Goal: Task Accomplishment & Management: Use online tool/utility

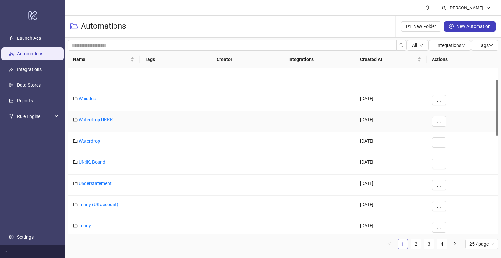
scroll to position [33, 0]
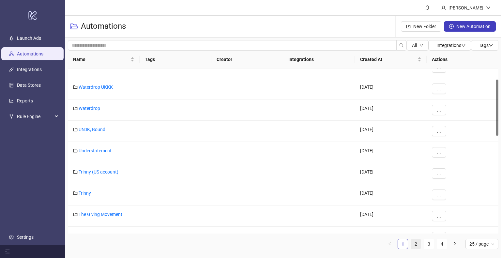
click at [418, 249] on link "2" at bounding box center [416, 244] width 10 height 10
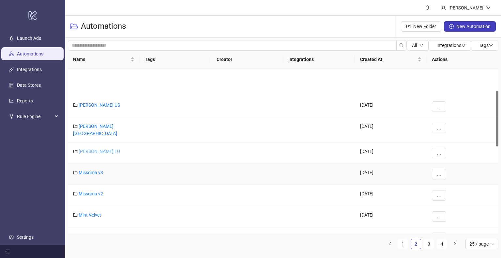
scroll to position [65, 0]
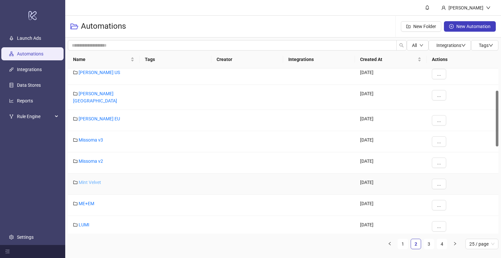
click at [94, 180] on link "Mint Velvet" at bounding box center [90, 182] width 23 height 5
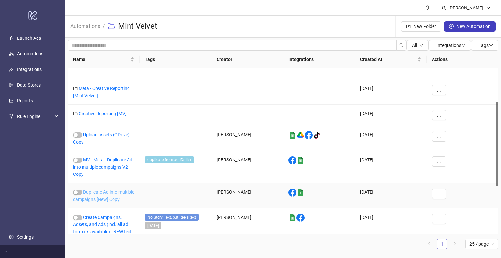
scroll to position [65, 0]
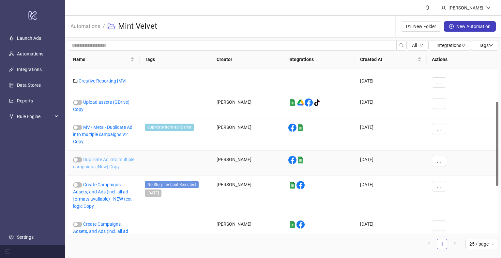
click at [100, 165] on link "Duplicate Ad into multiple campaigns [New] Copy" at bounding box center [103, 163] width 61 height 12
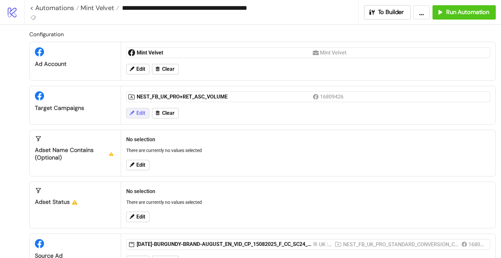
click at [135, 115] on button "Edit" at bounding box center [137, 113] width 23 height 10
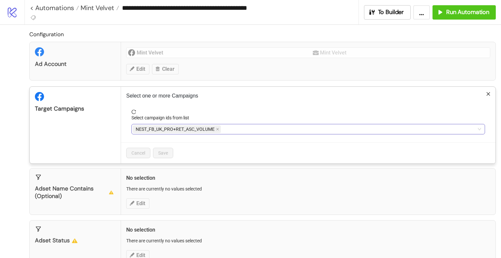
click at [254, 125] on div "NEST_FB_UK_PRO+RET_ASC_VOLUME" at bounding box center [305, 129] width 344 height 9
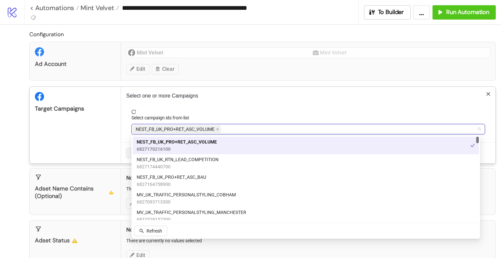
paste input "**********"
type input "**********"
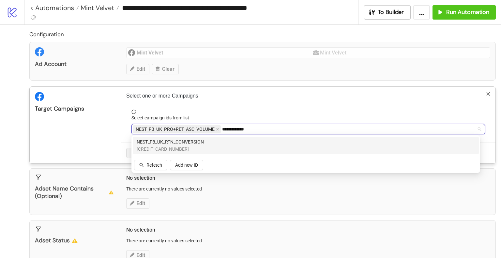
click at [194, 147] on span "6282070375900" at bounding box center [170, 149] width 67 height 7
click at [215, 130] on span "NEST_FB_UK_PRO+RET_ASC_VOLUME" at bounding box center [177, 129] width 88 height 8
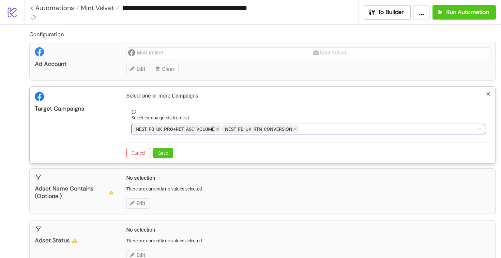
click at [216, 130] on icon "close" at bounding box center [217, 129] width 3 height 3
click at [264, 130] on div "NEST_FB_UK_RTN_CONVERSION" at bounding box center [305, 129] width 344 height 9
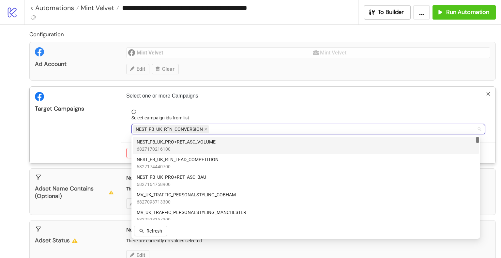
paste input "**********"
type input "**********"
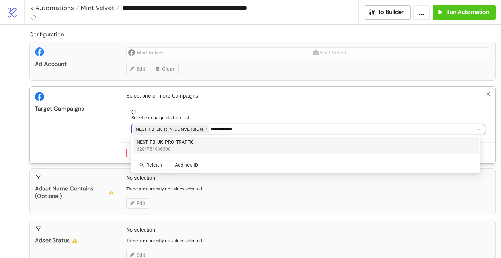
click at [217, 150] on div "NEST_FB_UK_PRO_TRAFFIC 6284781936300" at bounding box center [306, 145] width 338 height 14
click at [94, 143] on div "Target Campaigns" at bounding box center [75, 125] width 91 height 77
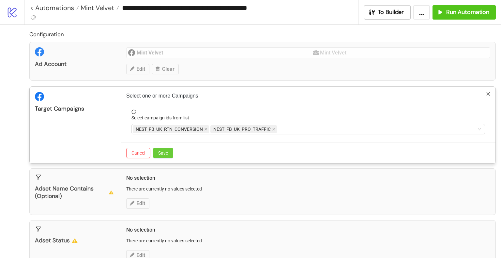
click at [163, 155] on button "Save" at bounding box center [163, 153] width 20 height 10
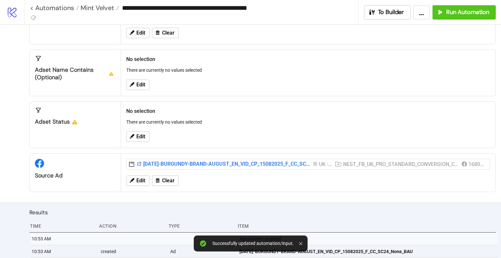
scroll to position [98, 0]
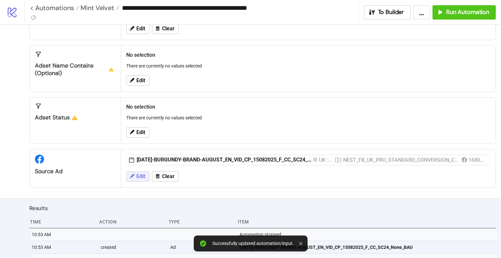
click at [138, 175] on span "Edit" at bounding box center [140, 177] width 9 height 6
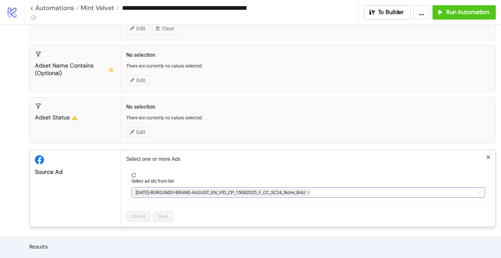
click at [347, 189] on div "AD276-BURGUNDY-BRAND-AUGUST_EN_VID_CP_15082025_F_CC_SC24_None_BAU" at bounding box center [305, 192] width 344 height 9
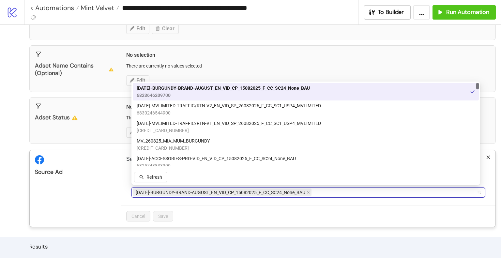
click at [308, 191] on icon "close" at bounding box center [308, 192] width 3 height 3
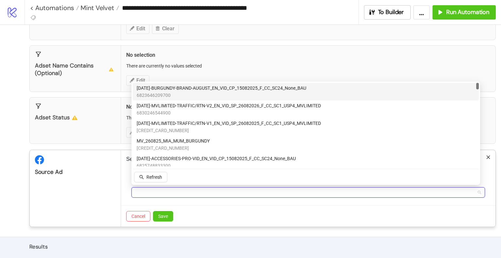
click at [311, 191] on div at bounding box center [305, 192] width 344 height 9
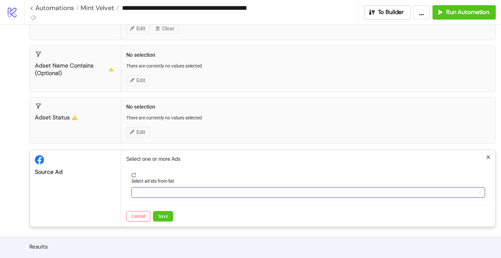
paste input "**********"
type input "**********"
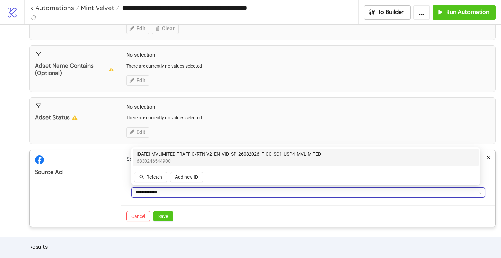
click at [175, 155] on span "[DATE]-MVLIMITED-TRAFFIC/RTN-V2_EN_VID_SP_26082026_F_CC_SC1_USP4_MVLIMITED" at bounding box center [229, 153] width 184 height 7
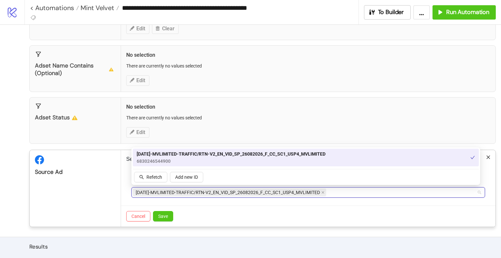
drag, startPoint x: 166, startPoint y: 216, endPoint x: 189, endPoint y: 215, distance: 22.8
click at [166, 216] on span "Save" at bounding box center [163, 216] width 10 height 5
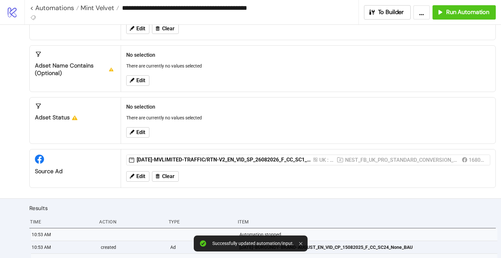
scroll to position [122, 0]
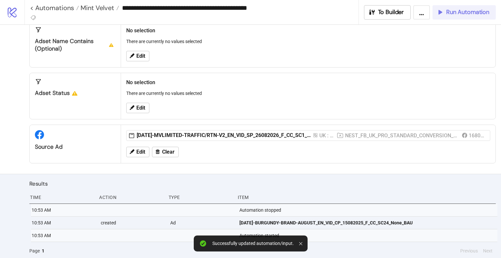
click at [448, 13] on span "Run Automation" at bounding box center [467, 12] width 43 height 8
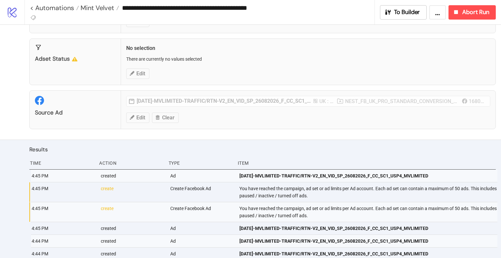
scroll to position [155, 0]
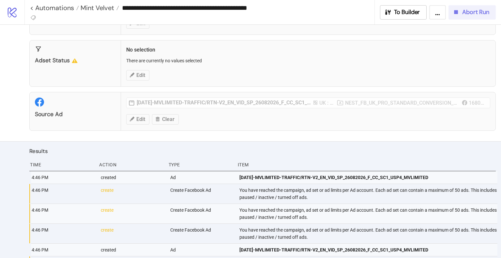
click at [464, 12] on span "Abort Run" at bounding box center [475, 12] width 27 height 8
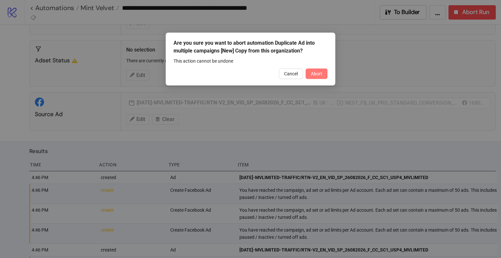
click at [315, 74] on span "Abort" at bounding box center [316, 73] width 11 height 5
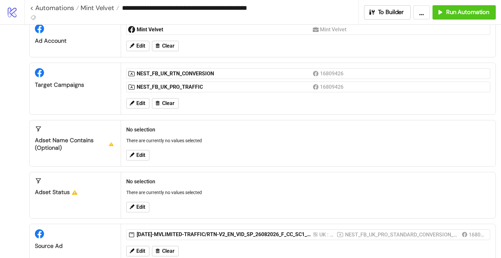
scroll to position [0, 0]
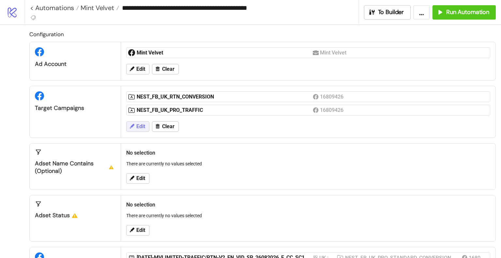
click at [136, 127] on span "Edit" at bounding box center [140, 127] width 9 height 6
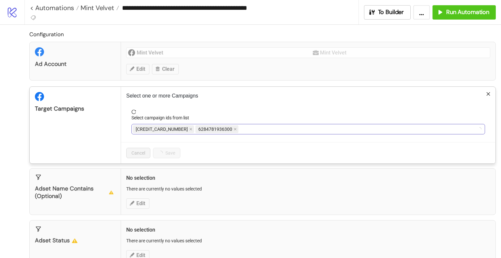
click at [249, 131] on div "6282070375900 6284781936300" at bounding box center [305, 129] width 344 height 9
click at [308, 126] on div "NEST_FB_UK_RTN_CONVERSION NEST_FB_UK_PRO_TRAFFIC" at bounding box center [305, 129] width 344 height 9
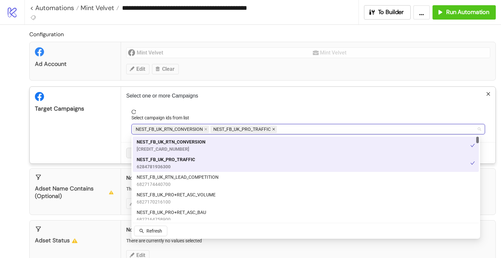
click at [274, 131] on span at bounding box center [273, 129] width 3 height 7
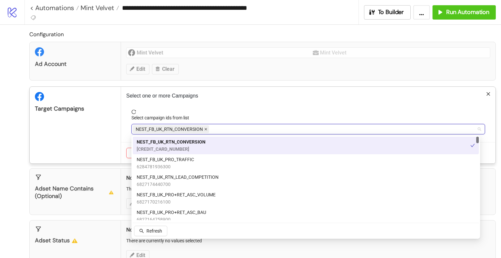
click at [207, 130] on icon "close" at bounding box center [205, 129] width 3 height 3
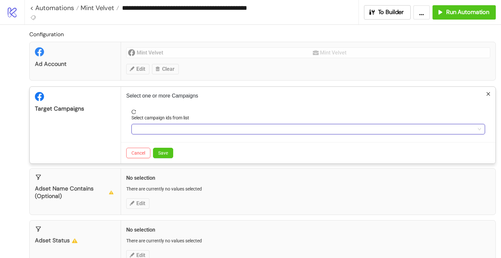
click at [208, 129] on div at bounding box center [305, 129] width 344 height 9
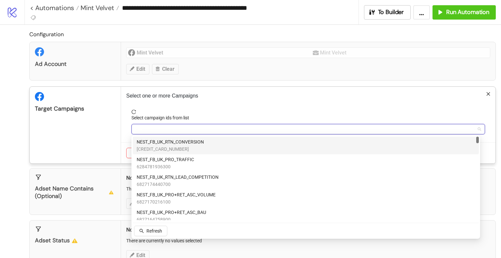
paste input "**********"
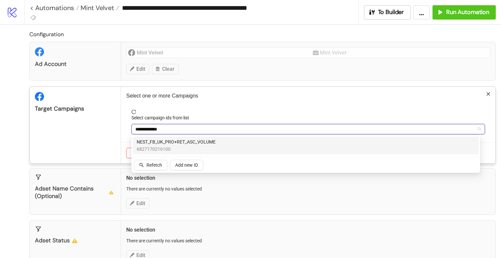
click at [192, 145] on span "NEST_FB_UK_PRO+RET_ASC_VOLUME" at bounding box center [176, 141] width 79 height 7
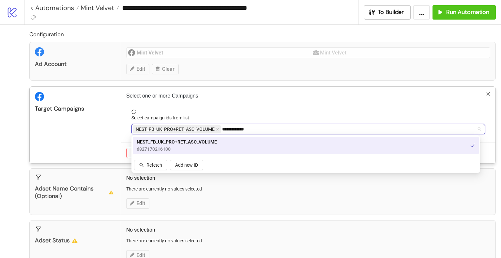
type input "**********"
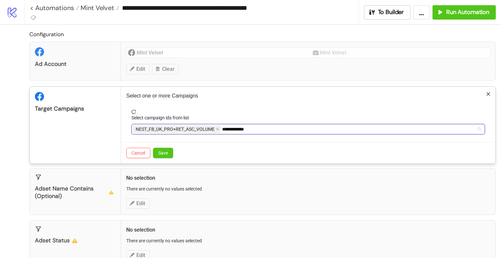
click at [260, 129] on div "**********" at bounding box center [305, 129] width 344 height 9
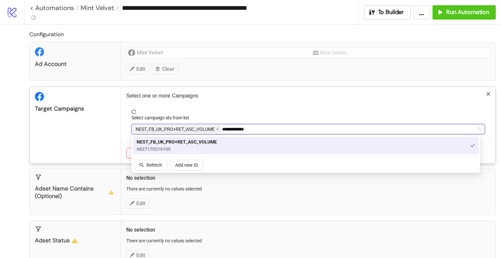
paste input "search"
type input "**********"
click at [183, 146] on span "6827164758900" at bounding box center [172, 149] width 70 height 7
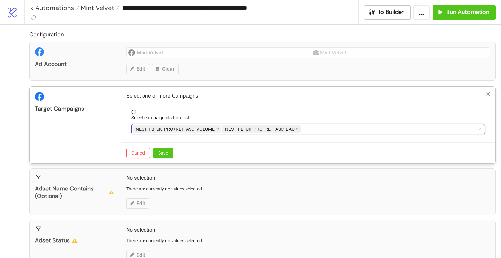
click at [102, 137] on div "Target Campaigns" at bounding box center [75, 125] width 91 height 77
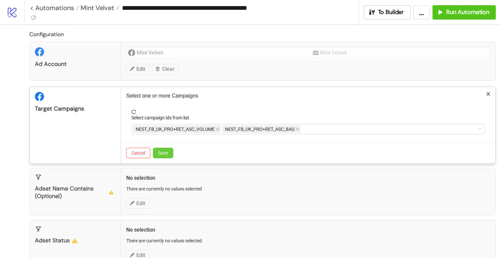
click at [162, 152] on span "Save" at bounding box center [163, 152] width 10 height 5
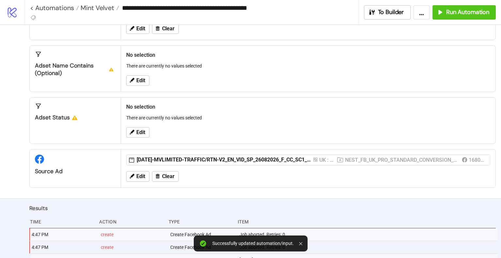
scroll to position [163, 0]
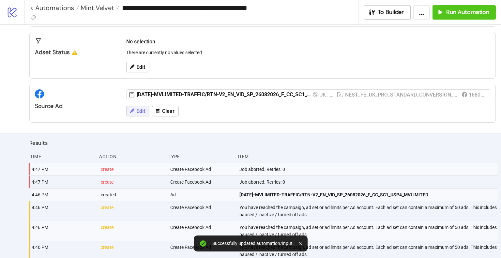
click at [139, 113] on span "Edit" at bounding box center [140, 111] width 9 height 6
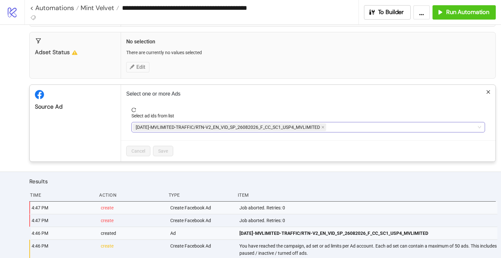
click at [372, 125] on div "[DATE]-MVLIMITED-TRAFFIC/RTN-V2_EN_VID_SP_26082026_F_CC_SC1_USP4_MVLIMITED" at bounding box center [305, 127] width 344 height 9
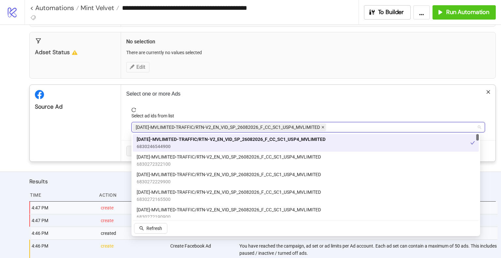
click at [324, 126] on icon "close" at bounding box center [322, 127] width 3 height 3
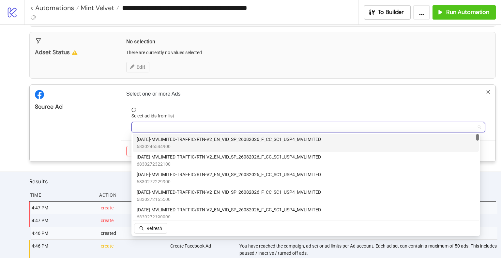
click at [337, 127] on div at bounding box center [305, 127] width 344 height 9
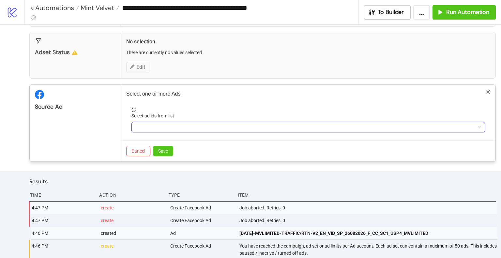
paste input "**********"
type input "**********"
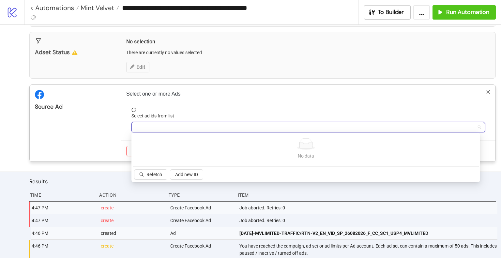
click at [196, 128] on div "6822926920100" at bounding box center [305, 127] width 344 height 9
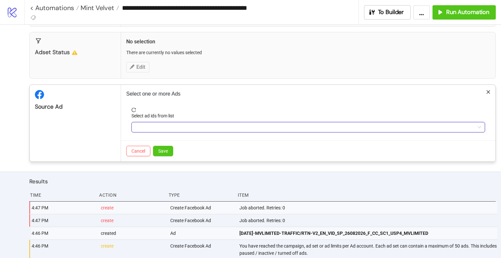
paste input "**********"
type input "**********"
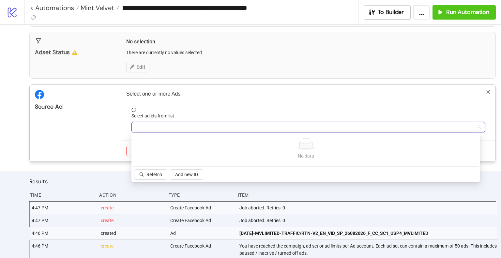
click at [133, 108] on icon "reload" at bounding box center [134, 110] width 5 height 5
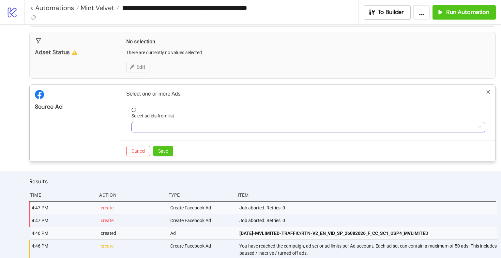
click at [157, 126] on div "**********" at bounding box center [305, 127] width 344 height 9
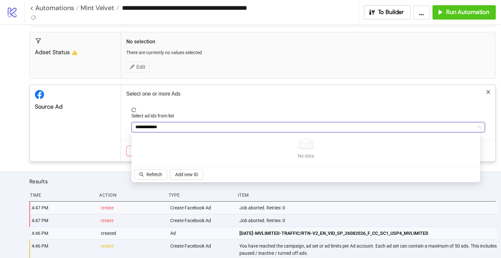
paste input "**********"
paste input "search"
type input "**********"
click at [154, 177] on span "Refetch" at bounding box center [155, 174] width 16 height 5
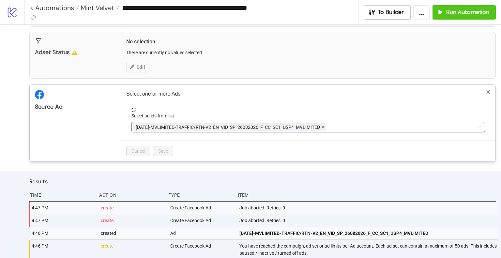
click at [323, 126] on icon "close" at bounding box center [322, 127] width 3 height 3
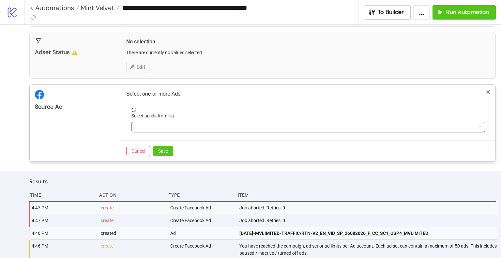
click at [332, 127] on div at bounding box center [305, 127] width 344 height 9
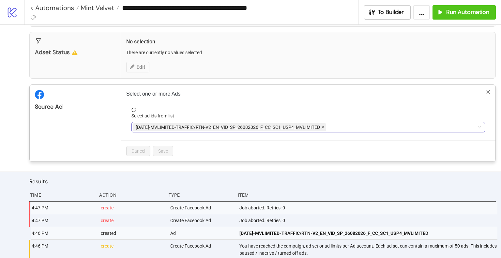
click at [322, 127] on icon "close" at bounding box center [323, 127] width 3 height 3
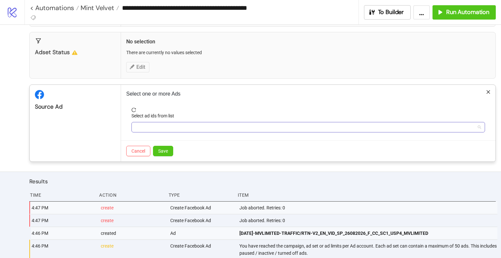
click at [325, 127] on div at bounding box center [305, 127] width 344 height 9
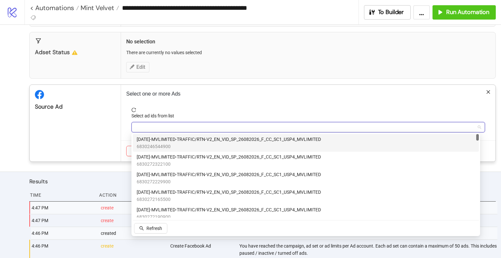
paste input "**********"
type input "**********"
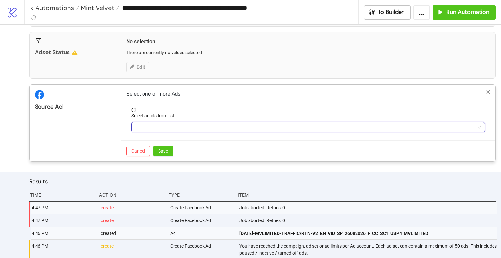
drag, startPoint x: 303, startPoint y: 128, endPoint x: 281, endPoint y: 128, distance: 22.2
click at [281, 128] on div at bounding box center [305, 127] width 344 height 9
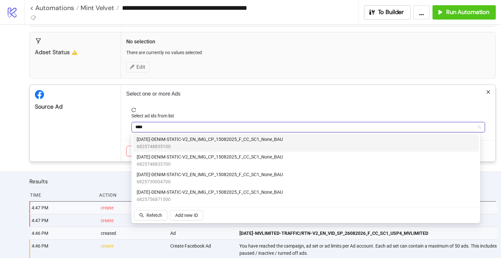
type input "*****"
click at [266, 141] on span "AD264-DENIM-STATIC-V2_EN_IMG_CP_15082025_F_CC_SC1_None_BAU" at bounding box center [210, 139] width 146 height 7
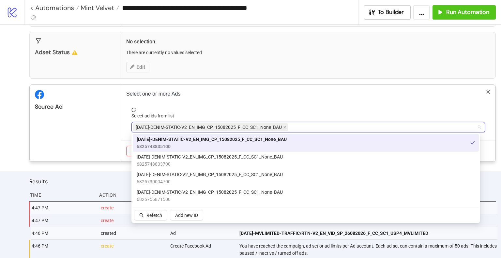
click at [95, 135] on div "Source Ad" at bounding box center [75, 123] width 91 height 77
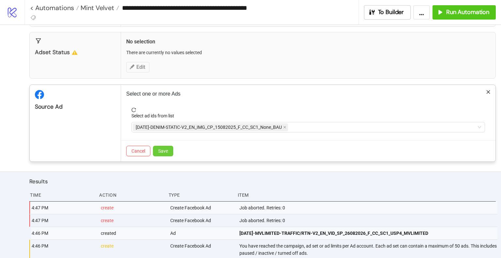
click at [167, 150] on span "Save" at bounding box center [163, 150] width 10 height 5
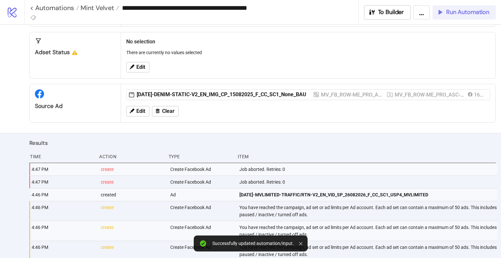
click at [445, 11] on div "Run Automation" at bounding box center [463, 12] width 53 height 8
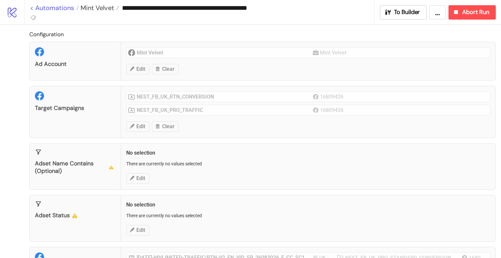
click at [65, 8] on link "< Automations" at bounding box center [54, 8] width 49 height 7
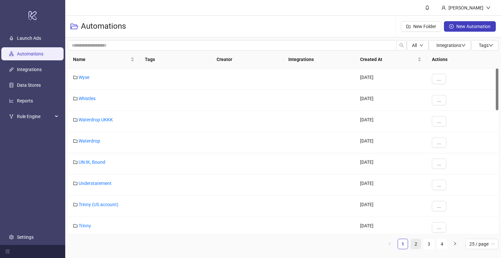
click at [417, 244] on link "2" at bounding box center [416, 244] width 10 height 10
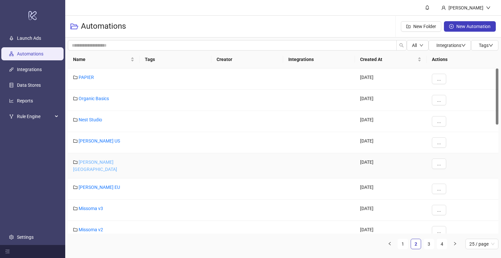
click at [104, 163] on link "[PERSON_NAME] [GEOGRAPHIC_DATA]" at bounding box center [95, 166] width 44 height 12
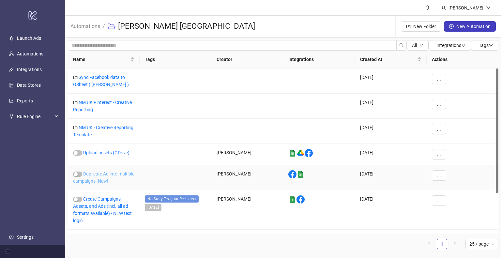
click at [110, 173] on link "Duplicate Ad into multiple campaigns [New]" at bounding box center [103, 177] width 61 height 12
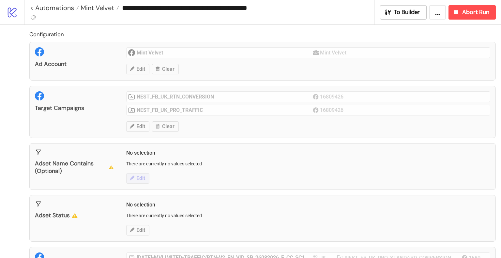
type input "**********"
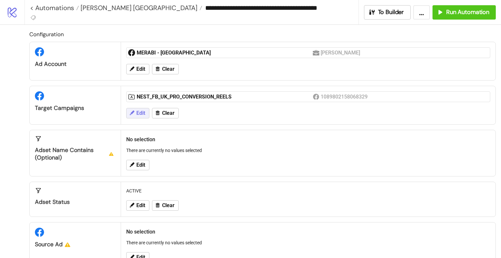
click at [135, 115] on button "Edit" at bounding box center [137, 113] width 23 height 10
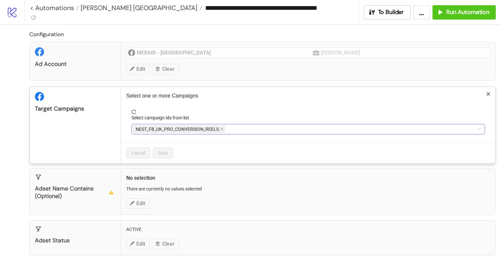
click at [235, 129] on div "NEST_FB_UK_PRO_CONVERSION_REELS" at bounding box center [305, 129] width 344 height 9
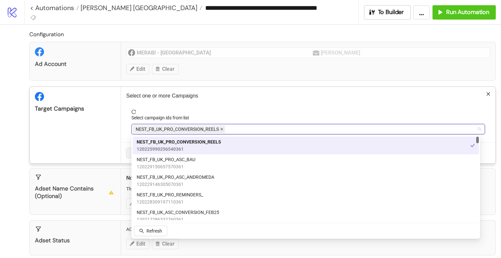
click at [221, 130] on icon "close" at bounding box center [222, 129] width 3 height 3
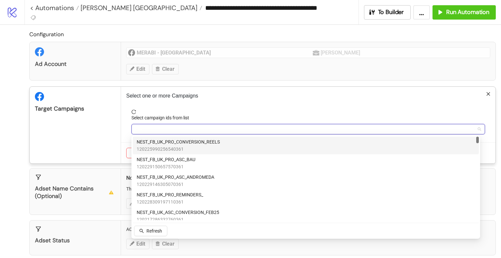
click at [229, 131] on div at bounding box center [305, 129] width 344 height 9
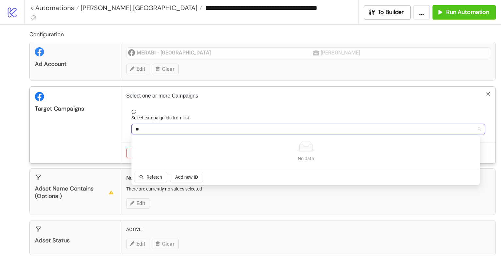
type input "*"
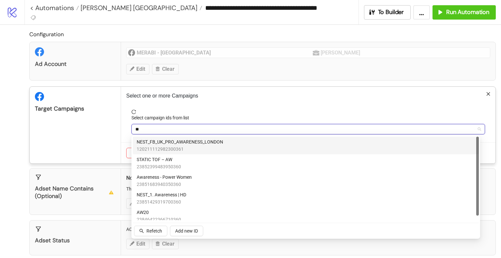
type input "***"
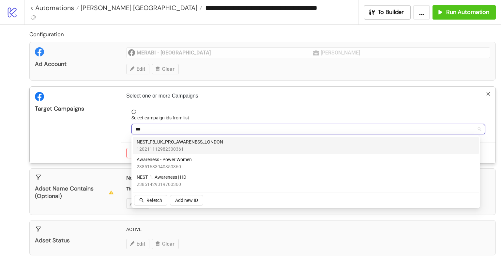
drag, startPoint x: 217, startPoint y: 141, endPoint x: 196, endPoint y: 137, distance: 21.8
click at [217, 141] on span "NEST_FB_UK_PRO_AWARENESS_LONDON" at bounding box center [180, 141] width 86 height 7
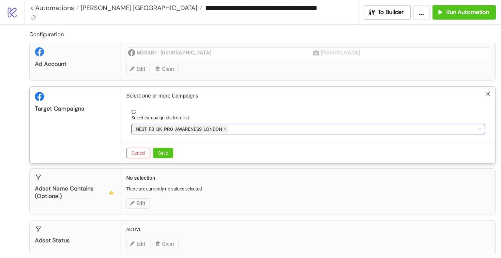
click at [255, 128] on div "NEST_FB_UK_PRO_AWARENESS_LONDON" at bounding box center [305, 129] width 344 height 9
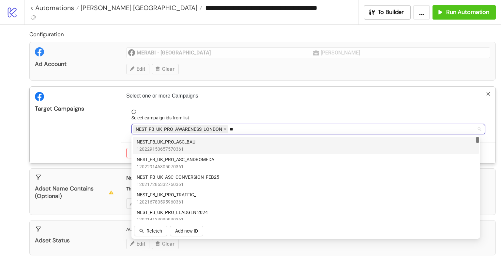
type input "***"
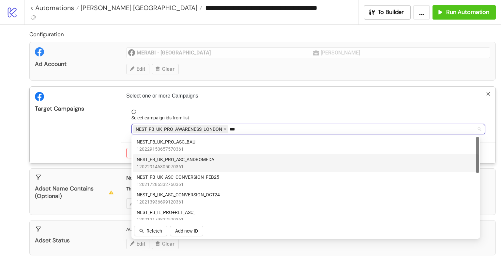
click at [237, 169] on div "NEST_FB_UK_PRO_ASC_ANDROMEDA 120229146305070361" at bounding box center [306, 163] width 338 height 14
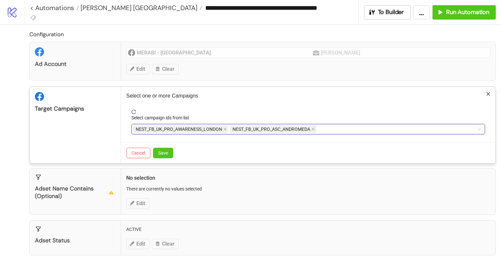
click at [334, 128] on div "NEST_FB_UK_PRO_AWARENESS_LONDON NEST_FB_UK_PRO_ASC_ANDROMEDA" at bounding box center [305, 129] width 344 height 9
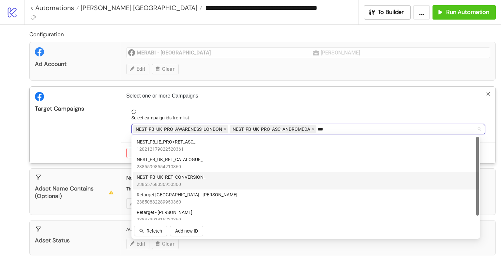
click at [239, 178] on div "NEST_FB_UK_RET_CONVERSION_ 23855768036950360" at bounding box center [306, 181] width 338 height 14
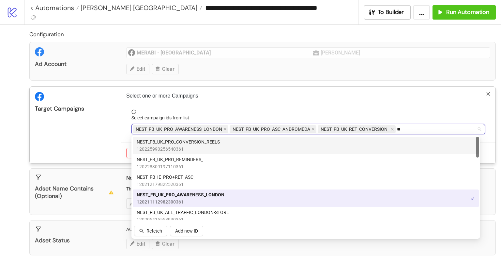
type input "*"
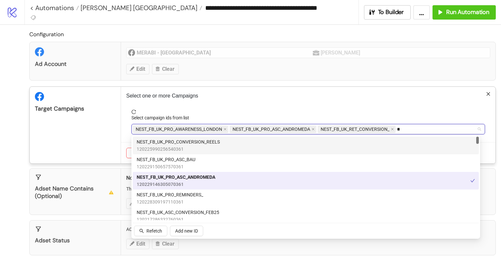
type input "***"
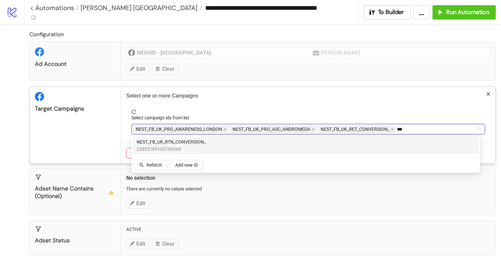
click at [170, 140] on span "NEST_FB_UK_RTN_CONVERSION_" at bounding box center [171, 141] width 69 height 7
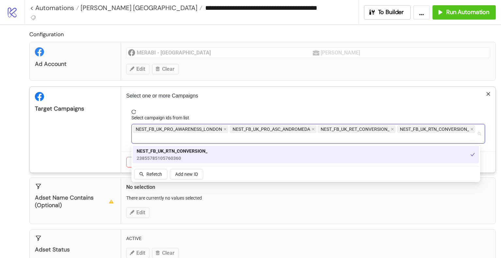
click at [105, 135] on div "Target Campaigns" at bounding box center [75, 130] width 91 height 86
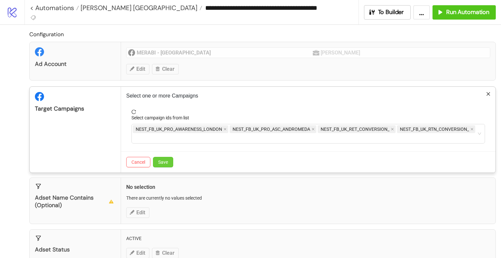
click at [163, 162] on span "Save" at bounding box center [163, 162] width 10 height 5
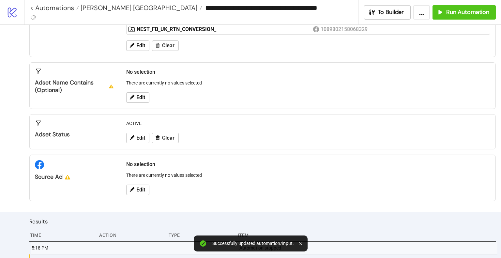
scroll to position [131, 0]
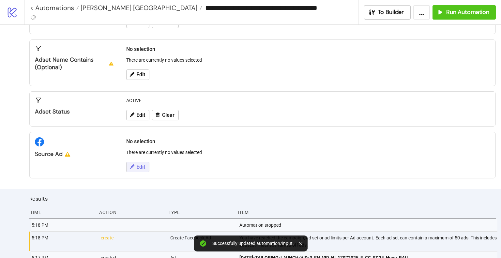
click at [140, 162] on button "Edit" at bounding box center [137, 167] width 23 height 10
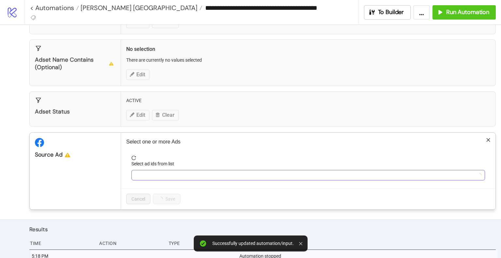
click at [176, 175] on div at bounding box center [305, 175] width 344 height 9
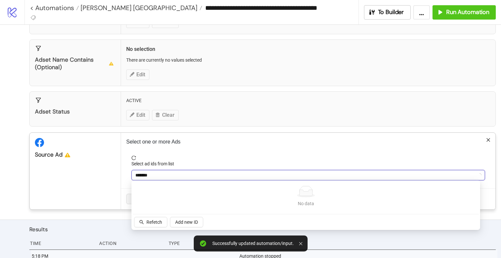
type input "********"
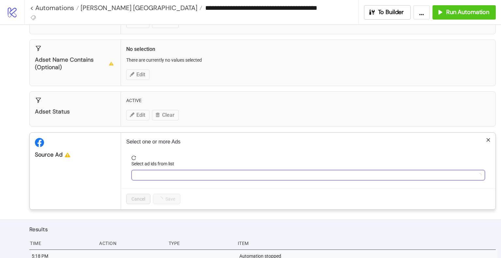
drag, startPoint x: 176, startPoint y: 175, endPoint x: 115, endPoint y: 172, distance: 61.7
click at [115, 172] on div "Source Ad Select one or more Ads Select ad ids from list Cancel Save" at bounding box center [262, 170] width 467 height 77
click at [153, 177] on div at bounding box center [305, 175] width 344 height 9
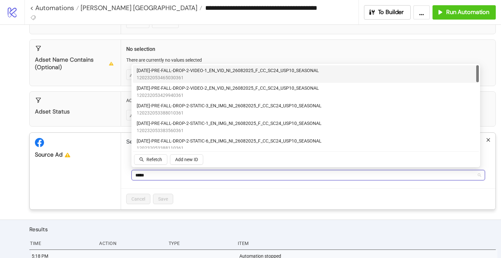
type input "******"
click at [203, 74] on span "120232053465030361" at bounding box center [228, 77] width 182 height 7
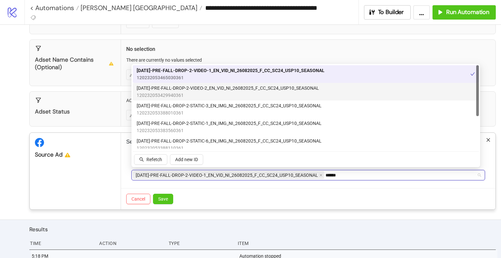
click at [204, 89] on span "[DATE]-PRE-FALL-DROP-2-VIDEO-2_EN_VID_NI_26082025_F_CC_SC24_USP10_SEASONAL" at bounding box center [228, 88] width 182 height 7
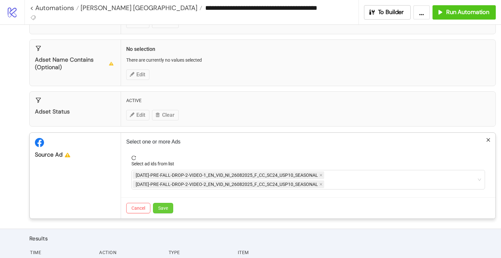
click at [165, 206] on span "Save" at bounding box center [163, 208] width 10 height 5
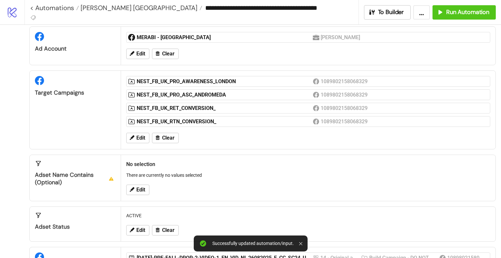
scroll to position [0, 0]
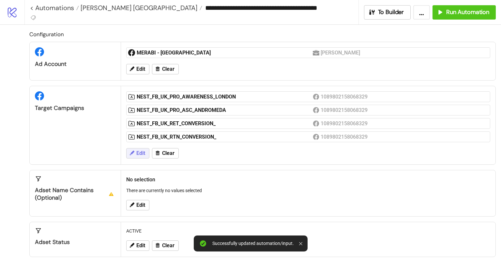
click at [141, 150] on span "Edit" at bounding box center [140, 153] width 9 height 6
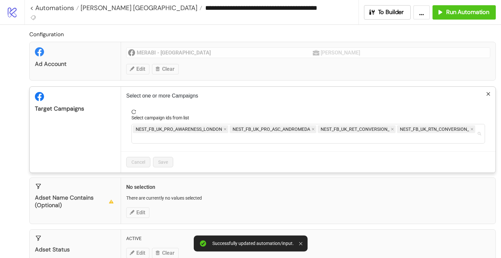
click at [414, 132] on div "NEST_FB_UK_PRO_AWARENESS_LONDON NEST_FB_UK_PRO_ASC_ANDROMEDA NEST_FB_UK_RET_CON…" at bounding box center [305, 134] width 344 height 18
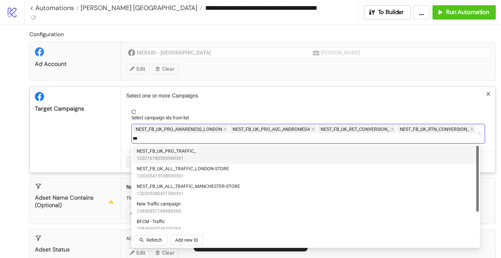
type input "****"
drag, startPoint x: 204, startPoint y: 153, endPoint x: 185, endPoint y: 153, distance: 18.9
click at [204, 153] on div "NEST_FB_UK_PRO_TRAFFIC_ 120216780595960361" at bounding box center [306, 155] width 338 height 14
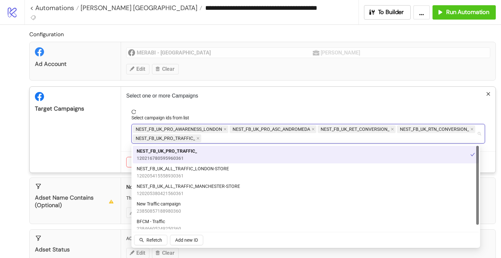
click at [110, 146] on div "Target Campaigns" at bounding box center [75, 130] width 91 height 86
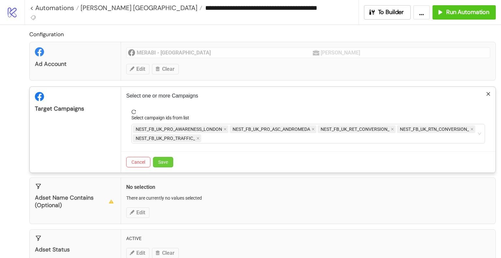
click at [162, 162] on span "Save" at bounding box center [163, 162] width 10 height 5
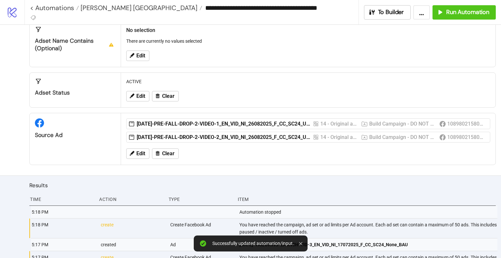
scroll to position [163, 0]
click at [453, 12] on span "Run Automation" at bounding box center [467, 12] width 43 height 8
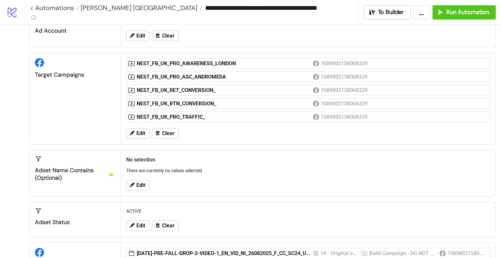
scroll to position [33, 0]
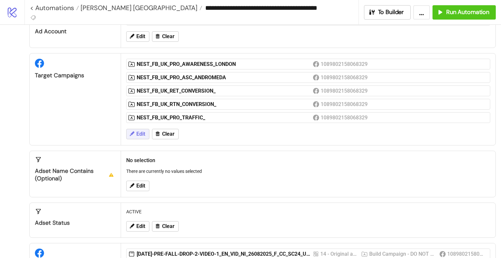
click at [139, 133] on span "Edit" at bounding box center [140, 134] width 9 height 6
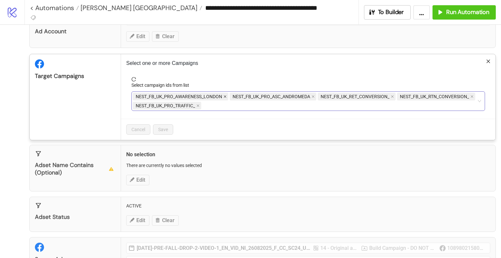
click at [225, 95] on icon "close" at bounding box center [225, 96] width 3 height 3
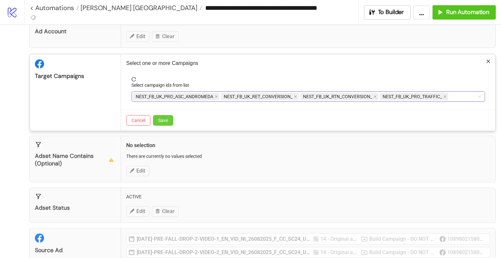
click at [168, 120] on button "Save" at bounding box center [163, 120] width 20 height 10
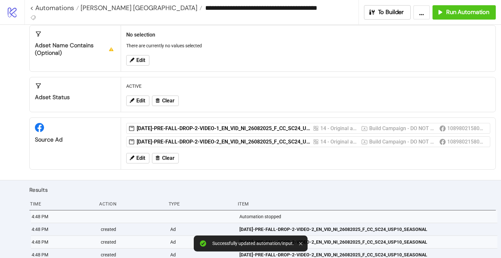
scroll to position [163, 0]
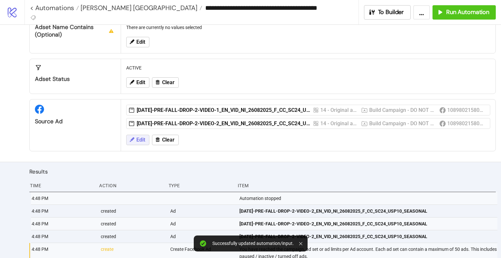
click at [136, 139] on span "Edit" at bounding box center [140, 140] width 9 height 6
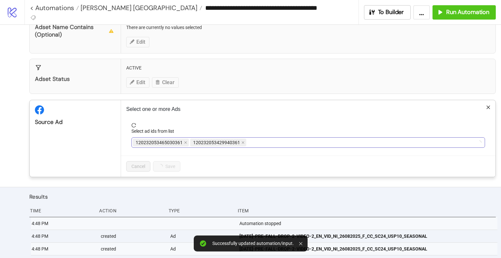
click at [326, 142] on div "120232053465030361 120232053429940361" at bounding box center [305, 142] width 344 height 9
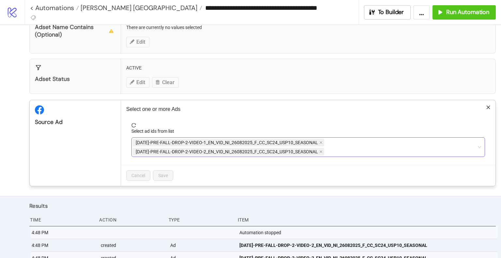
click at [367, 139] on div "[DATE]-PRE-FALL-DROP-2-VIDEO-1_EN_VID_NI_26082025_F_CC_SC24_USP10_SEASONAL [DAT…" at bounding box center [305, 147] width 344 height 18
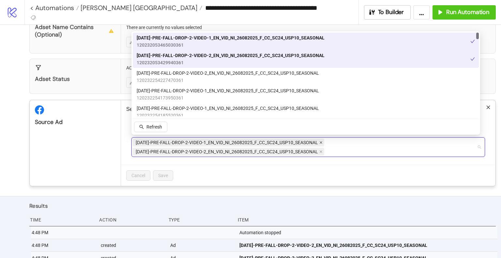
click at [320, 141] on icon "close" at bounding box center [321, 142] width 3 height 3
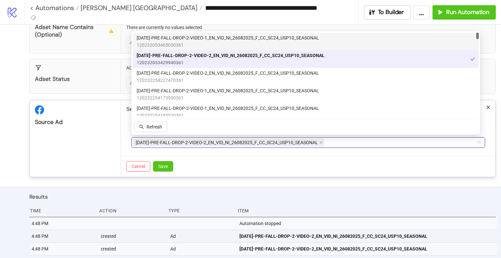
click at [320, 141] on icon "close" at bounding box center [321, 142] width 3 height 3
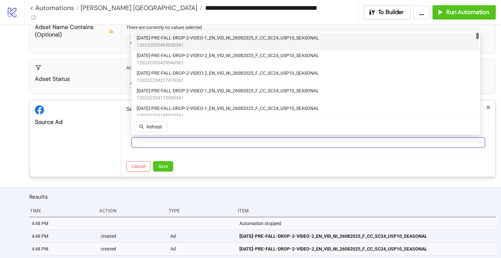
click at [322, 143] on div at bounding box center [305, 142] width 344 height 9
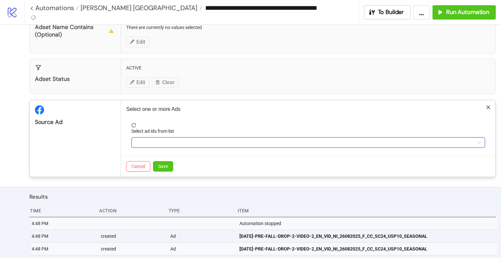
type input "*"
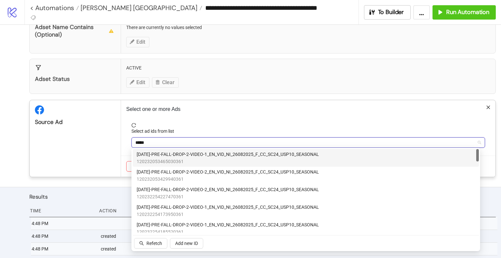
type input "******"
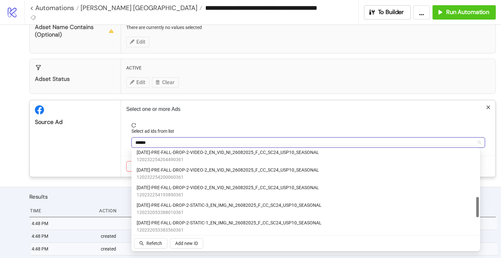
scroll to position [228, 0]
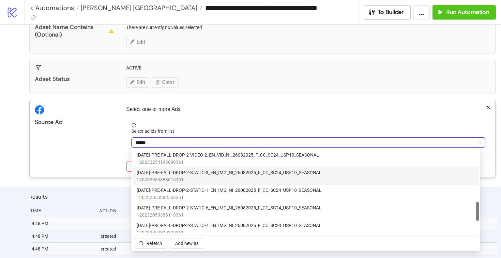
click at [247, 172] on span "[DATE]-PRE-FALL-DROP-2-STATIC-3_EN_IMG_NI_26082025_F_CC_SC24_USP10_SEASONAL" at bounding box center [229, 172] width 185 height 7
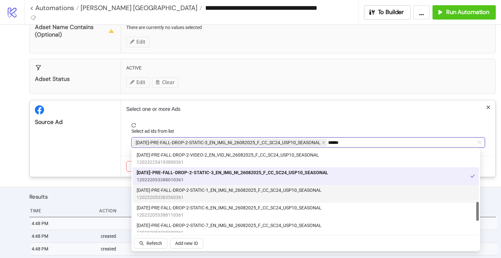
click at [225, 189] on span "[DATE]-PRE-FALL-DROP-2-STATIC-1_EN_IMG_NI_26082025_F_CC_SC24_USP10_SEASONAL" at bounding box center [229, 190] width 185 height 7
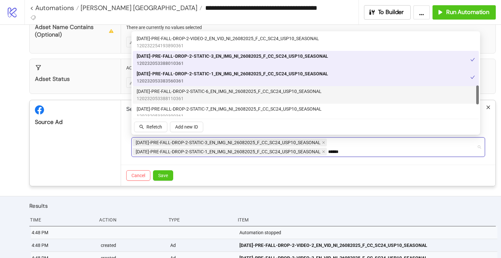
click at [204, 96] on span "120232053388110361" at bounding box center [229, 98] width 185 height 7
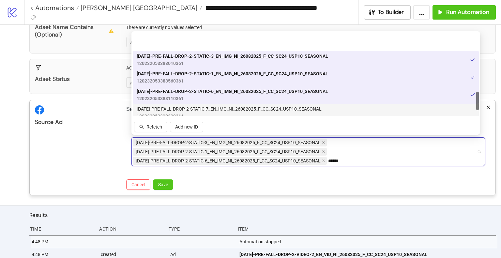
scroll to position [261, 0]
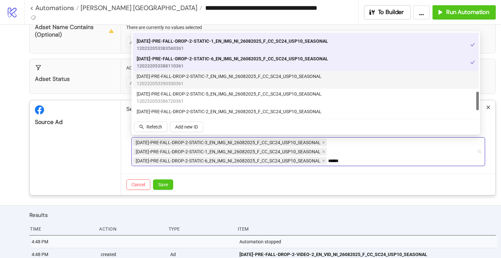
click at [225, 82] on span "120232053390300361" at bounding box center [229, 83] width 185 height 7
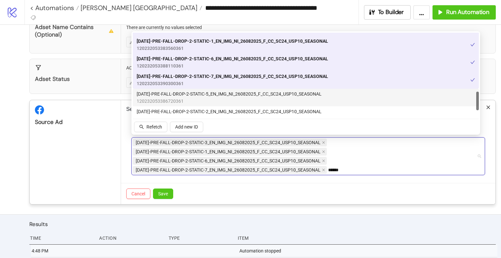
click at [217, 94] on span "[DATE]-PRE-FALL-DROP-2-STATIC-5_EN_IMG_NI_26082025_F_CC_SC24_USP10_SEASONAL" at bounding box center [229, 93] width 185 height 7
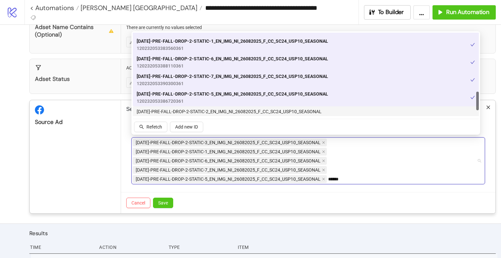
drag, startPoint x: 216, startPoint y: 109, endPoint x: 235, endPoint y: 107, distance: 18.4
click at [216, 107] on div "[DATE]-PRE-FALL-DROP-2-STATIC-2_EN_IMG_NI_26082025_F_CC_SC24_USP10_SEASONAL 120…" at bounding box center [306, 115] width 346 height 18
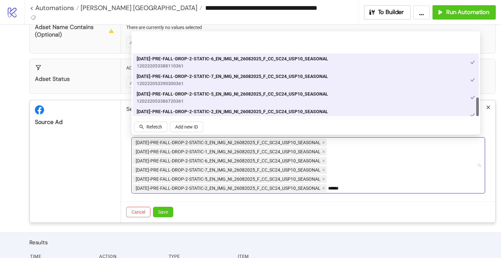
scroll to position [287, 0]
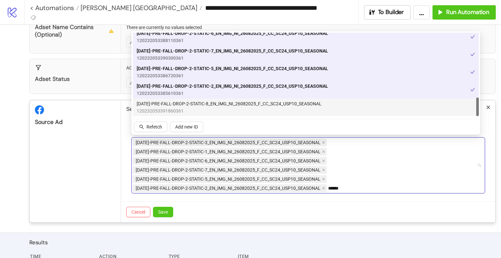
click at [238, 102] on span "[DATE]-PRE-FALL-DROP-2-STATIC-8_EN_IMG_NI_26082025_F_CC_SC24_USP10_SEASONAL" at bounding box center [229, 103] width 185 height 7
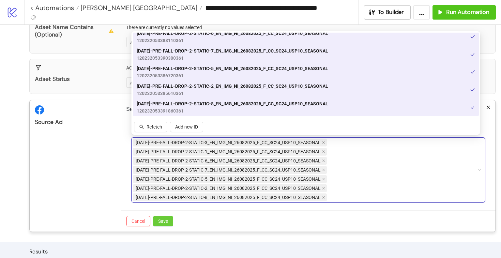
click at [163, 220] on span "Save" at bounding box center [163, 221] width 10 height 5
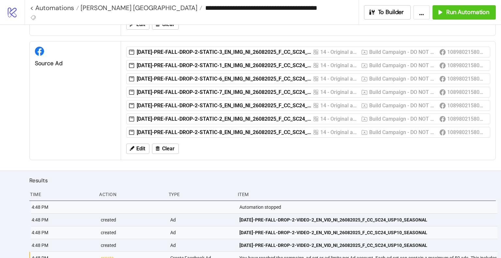
scroll to position [261, 0]
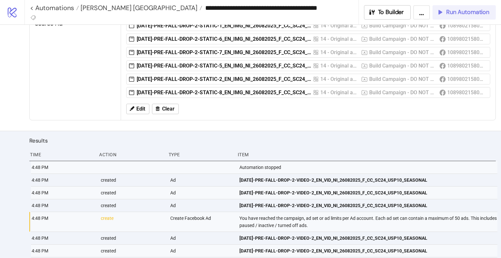
click at [460, 9] on span "Run Automation" at bounding box center [467, 12] width 43 height 8
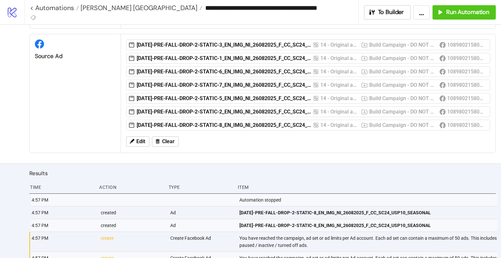
scroll to position [163, 0]
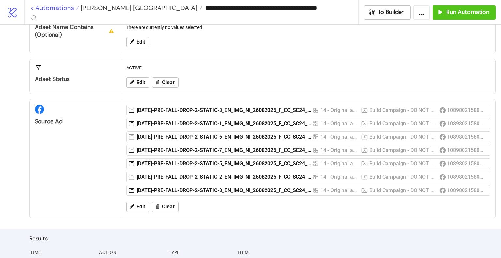
click at [65, 8] on link "< Automations" at bounding box center [54, 8] width 49 height 7
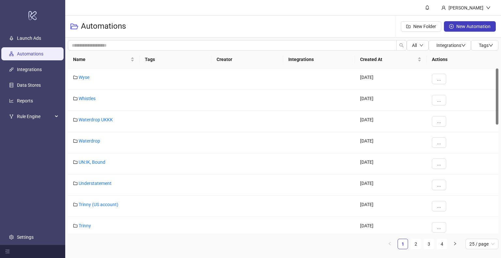
drag, startPoint x: 416, startPoint y: 246, endPoint x: 391, endPoint y: 238, distance: 26.4
click at [416, 245] on link "2" at bounding box center [416, 244] width 10 height 10
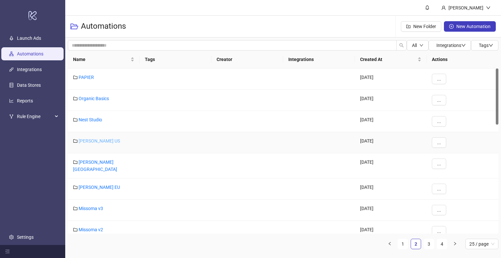
click at [98, 141] on link "[PERSON_NAME] US" at bounding box center [99, 140] width 41 height 5
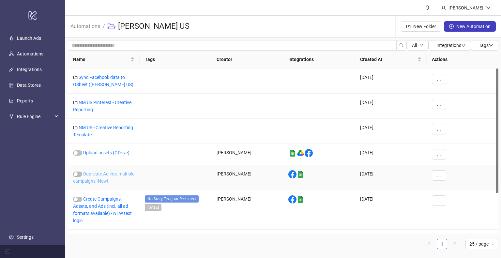
click at [96, 182] on link "Duplicate Ad into multiple campaigns [New]" at bounding box center [103, 177] width 61 height 12
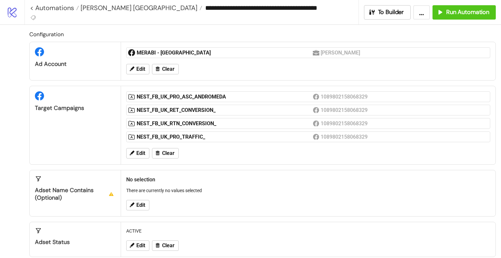
type input "**********"
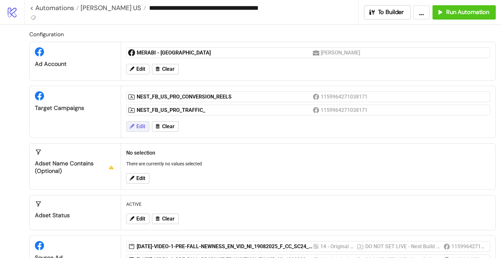
click at [143, 128] on span "Edit" at bounding box center [140, 127] width 9 height 6
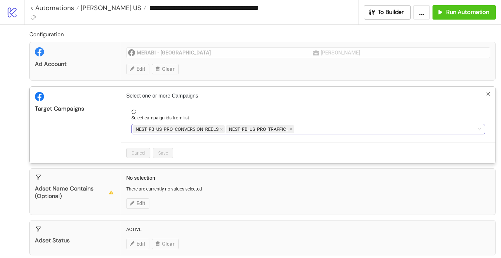
click at [319, 126] on div "NEST_FB_US_PRO_CONVERSION_REELS NEST_FB_US_PRO_TRAFFIC_" at bounding box center [305, 129] width 344 height 9
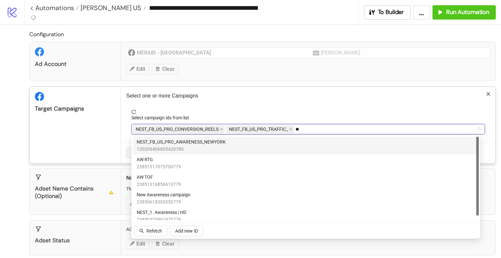
type input "***"
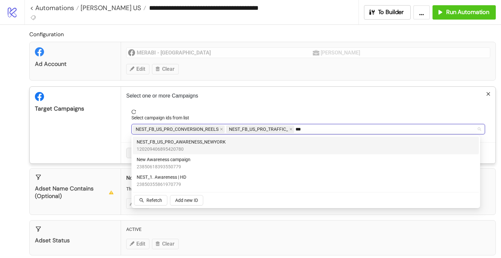
click at [209, 142] on span "NEST_FB_US_PRO_AWARENESS_NEWYORK" at bounding box center [181, 141] width 89 height 7
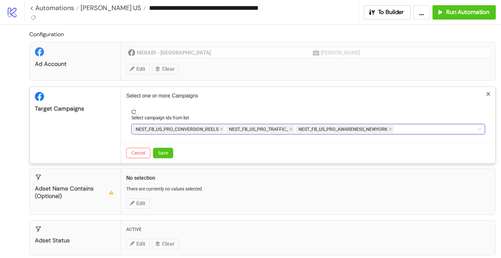
drag, startPoint x: 418, startPoint y: 128, endPoint x: 397, endPoint y: 126, distance: 21.0
click at [397, 126] on div "NEST_FB_US_PRO_CONVERSION_REELS NEST_FB_US_PRO_TRAFFIC_ NEST_FB_US_PRO_AWARENES…" at bounding box center [305, 129] width 344 height 9
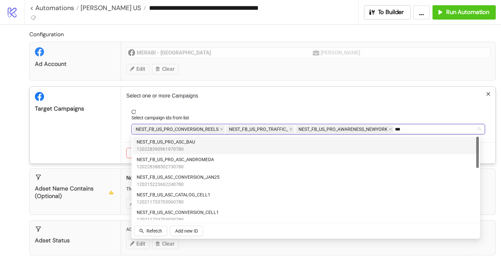
click at [214, 147] on div "NEST_FB_US_PRO_ASC_BAU 120228390961970780" at bounding box center [306, 145] width 338 height 14
type input "*"
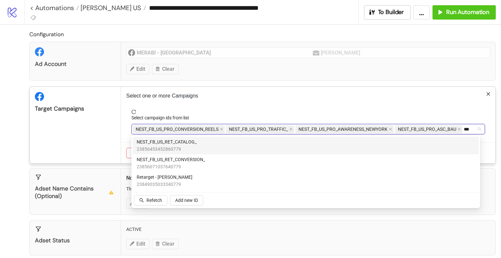
click at [204, 157] on span "NEST_FB_US_RET_CONVERSION_" at bounding box center [171, 159] width 69 height 7
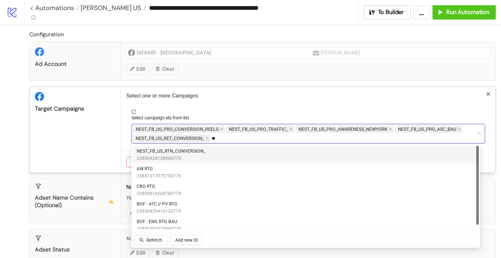
type input "***"
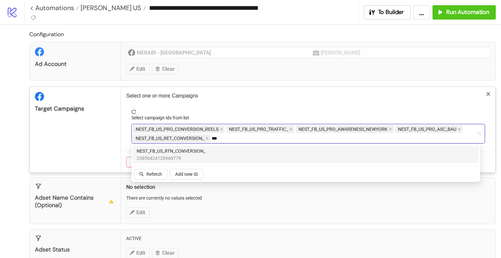
click at [208, 155] on div "NEST_FB_US_RTN_CONVERSION_ 23856424128960779" at bounding box center [306, 155] width 338 height 14
click at [92, 138] on div "Target Campaigns" at bounding box center [75, 130] width 91 height 86
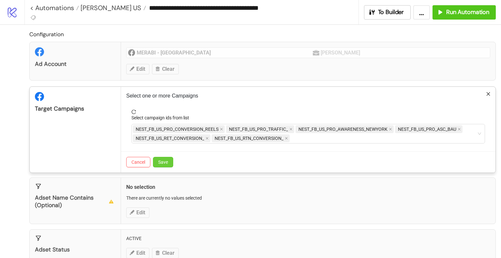
click at [169, 163] on button "Save" at bounding box center [163, 162] width 20 height 10
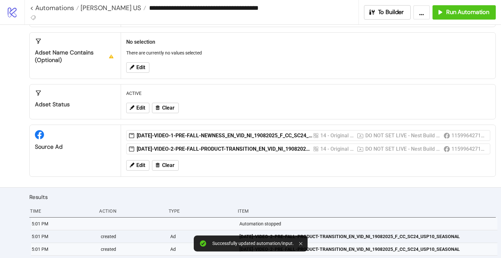
scroll to position [215, 0]
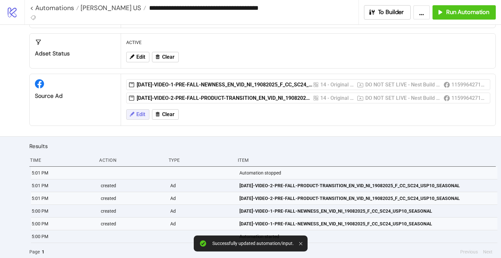
click at [137, 113] on span "Edit" at bounding box center [140, 115] width 9 height 6
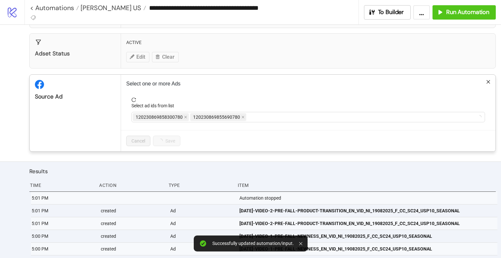
click at [294, 109] on div "Select ad ids from list" at bounding box center [309, 107] width 354 height 10
click at [296, 113] on div "120230869858300780 120230869855690780" at bounding box center [305, 117] width 344 height 9
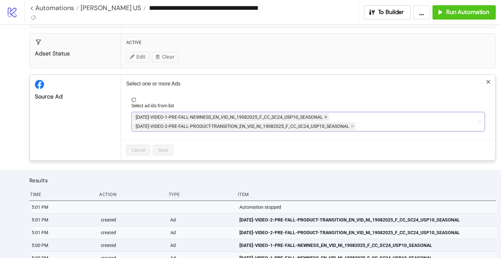
click at [324, 116] on icon "close" at bounding box center [325, 117] width 3 height 3
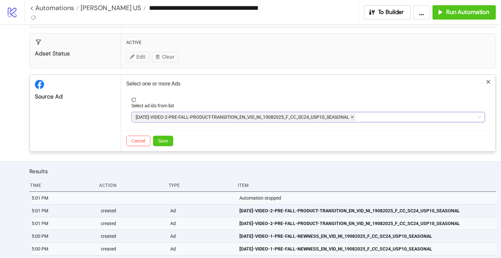
click at [353, 116] on icon "close" at bounding box center [352, 117] width 3 height 3
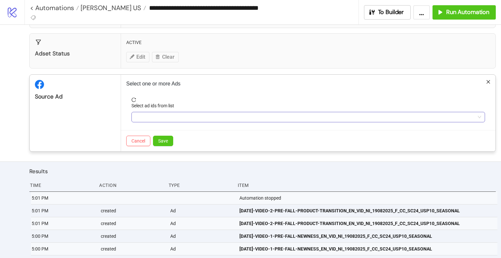
click at [353, 115] on div at bounding box center [305, 117] width 344 height 9
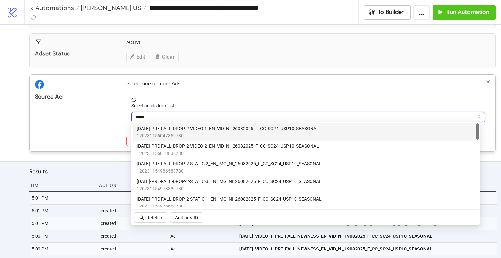
type input "******"
click at [233, 130] on span "[DATE]-PRE-FALL-DROP-2-VIDEO-1_EN_VID_NI_26082025_F_CC_SC24_USP10_SEASONAL" at bounding box center [228, 128] width 182 height 7
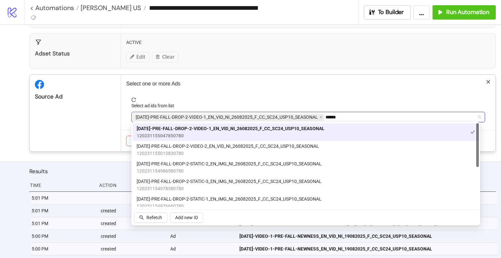
click at [215, 145] on span "[DATE]-PRE-FALL-DROP-2-VIDEO-2_EN_VID_NI_26082025_F_CC_SC24_USP10_SEASONAL" at bounding box center [228, 146] width 182 height 7
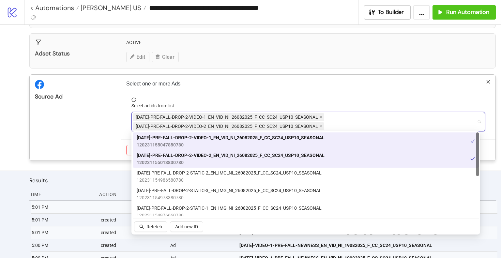
click at [78, 120] on div "Source Ad" at bounding box center [75, 118] width 91 height 86
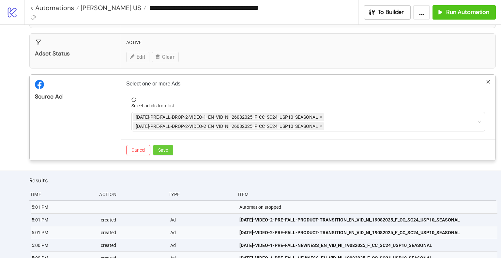
click at [167, 149] on span "Save" at bounding box center [163, 150] width 10 height 5
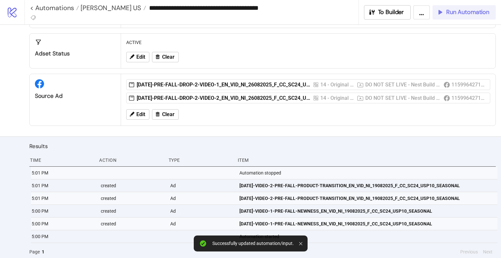
click at [463, 14] on span "Run Automation" at bounding box center [467, 12] width 43 height 8
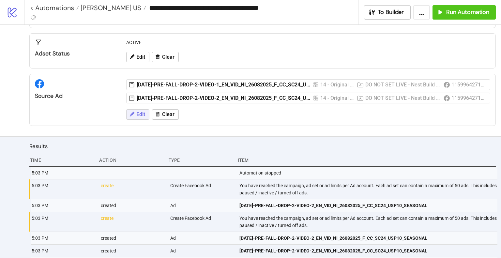
click at [142, 115] on span "Edit" at bounding box center [140, 115] width 9 height 6
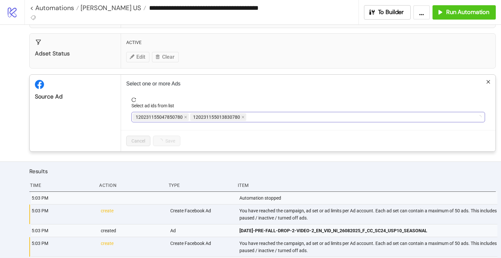
click at [309, 118] on div "120231155047850780 120231155013830780" at bounding box center [305, 117] width 344 height 9
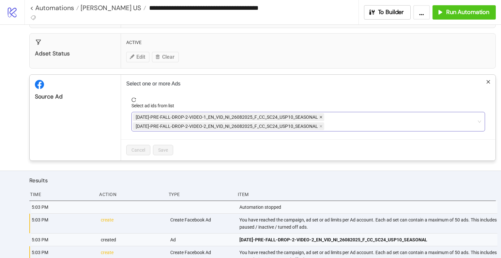
click at [317, 116] on span "[DATE]-PRE-FALL-DROP-2-VIDEO-1_EN_VID_NI_26082025_F_CC_SC24_USP10_SEASONAL" at bounding box center [227, 117] width 182 height 7
click at [320, 116] on icon "close" at bounding box center [321, 117] width 3 height 3
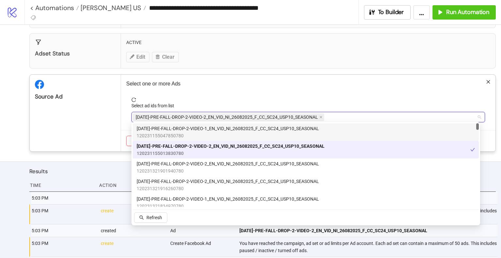
click at [320, 116] on icon "close" at bounding box center [321, 117] width 3 height 3
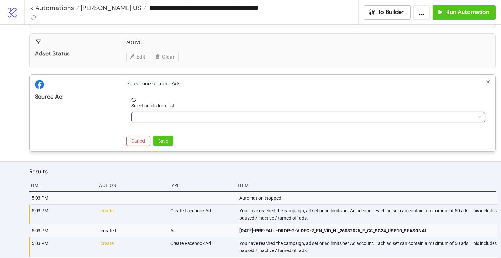
click at [324, 115] on div at bounding box center [305, 117] width 344 height 9
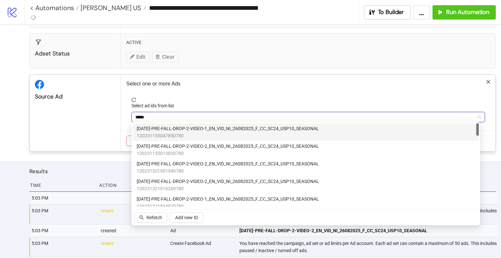
type input "******"
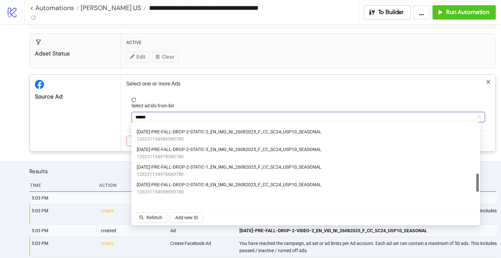
scroll to position [228, 0]
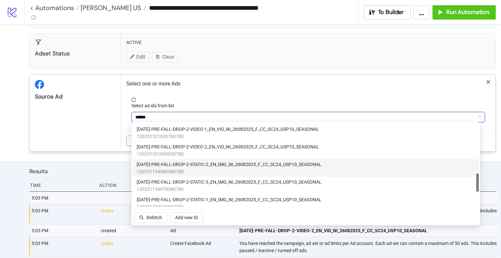
click at [230, 165] on span "[DATE]-PRE-FALL-DROP-2-STATIC-2_EN_IMG_NI_26082025_F_CC_SC24_USP10_SEASONAL" at bounding box center [229, 164] width 185 height 7
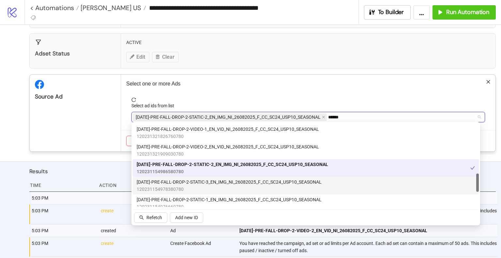
click at [217, 181] on span "[DATE]-PRE-FALL-DROP-2-STATIC-3_EN_IMG_NI_26082025_F_CC_SC24_USP10_SEASONAL" at bounding box center [229, 182] width 185 height 7
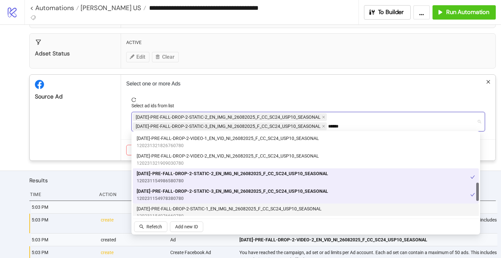
drag, startPoint x: 209, startPoint y: 204, endPoint x: 210, endPoint y: 199, distance: 5.1
click at [210, 204] on div "[DATE]-PRE-FALL-DROP-2-STATIC-1_EN_IMG_NI_26082025_F_CC_SC24_USP10_SEASONAL 120…" at bounding box center [306, 213] width 346 height 18
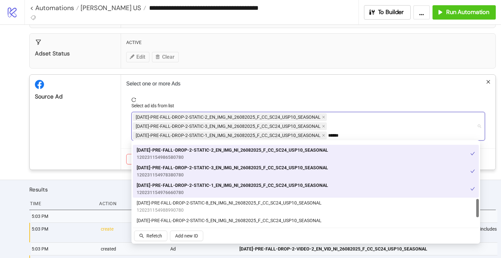
scroll to position [294, 0]
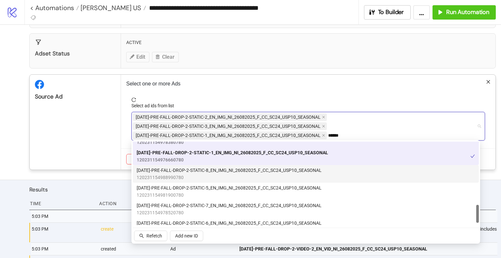
click at [216, 177] on span "120231154988990780" at bounding box center [229, 177] width 185 height 7
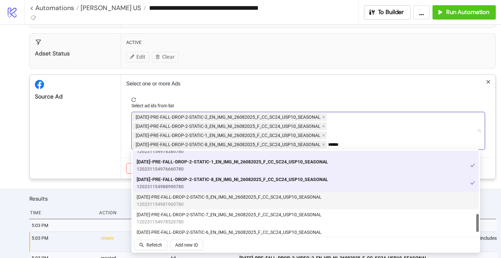
click at [215, 201] on span "120231154981900780" at bounding box center [229, 204] width 185 height 7
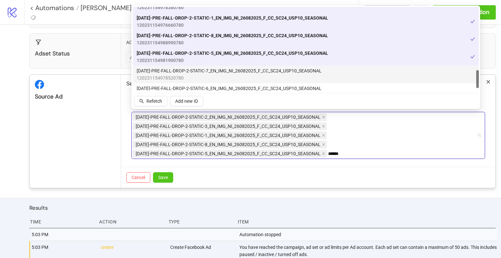
drag, startPoint x: 224, startPoint y: 70, endPoint x: 228, endPoint y: 79, distance: 9.6
click at [224, 70] on span "[DATE]-PRE-FALL-DROP-2-STATIC-7_EN_IMG_NI_26082025_F_CC_SC24_USP10_SEASONAL" at bounding box center [229, 70] width 185 height 7
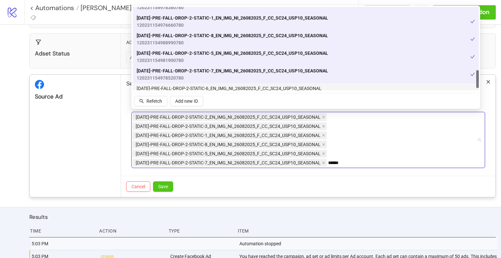
click at [221, 85] on span "[DATE]-PRE-FALL-DROP-2-STATIC-6_EN_IMG_NI_26082025_F_CC_SC24_USP10_SEASONAL" at bounding box center [229, 88] width 185 height 7
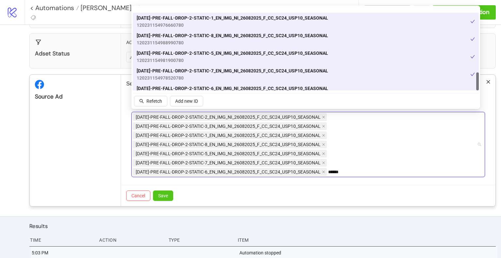
scroll to position [304, 0]
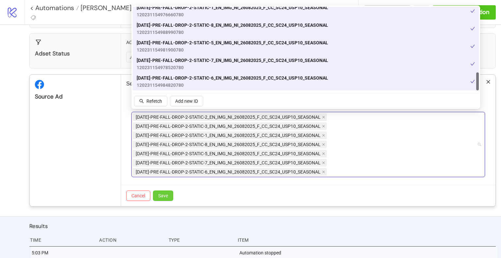
click at [167, 193] on span "Save" at bounding box center [163, 195] width 10 height 5
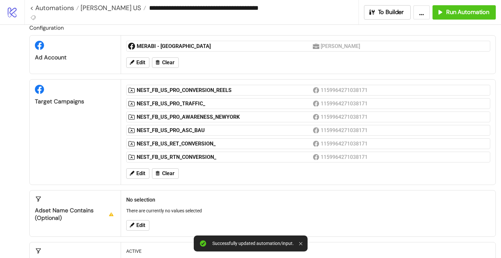
scroll to position [0, 0]
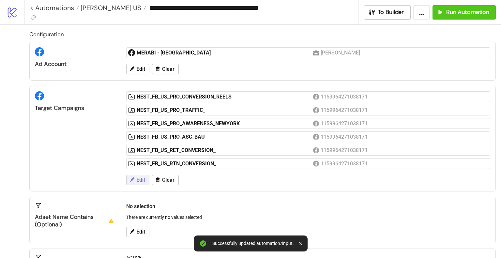
click at [138, 177] on span "Edit" at bounding box center [140, 180] width 9 height 6
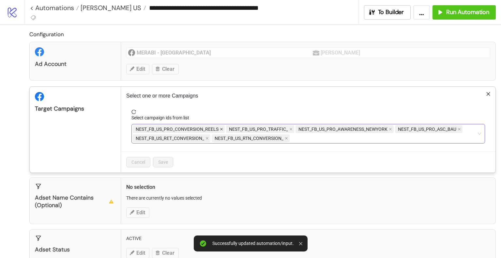
click at [220, 129] on icon "close" at bounding box center [221, 129] width 3 height 3
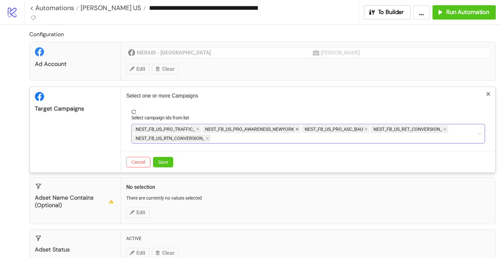
click at [296, 129] on icon "close" at bounding box center [297, 129] width 3 height 3
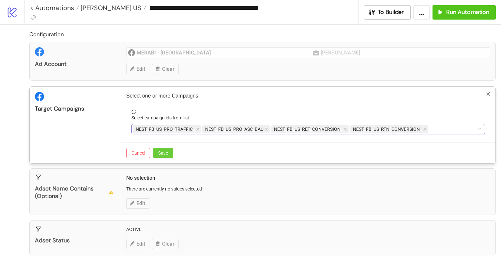
click at [156, 150] on button "Save" at bounding box center [163, 153] width 20 height 10
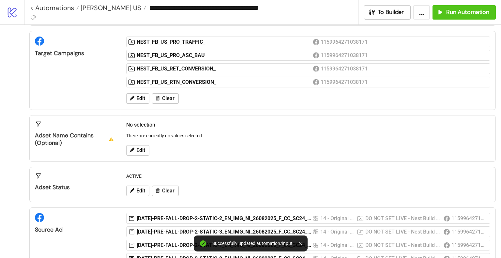
scroll to position [98, 0]
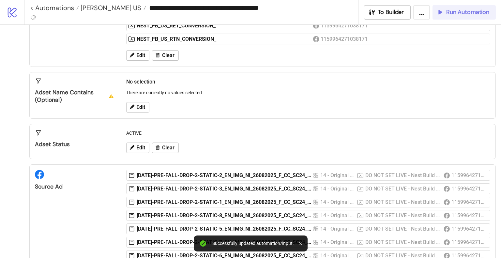
click at [457, 13] on span "Run Automation" at bounding box center [467, 12] width 43 height 8
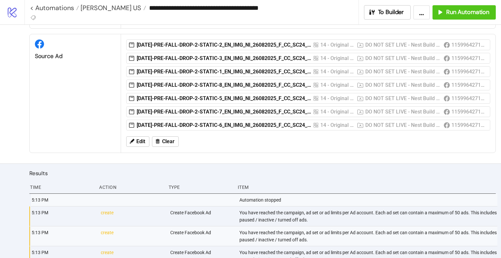
scroll to position [131, 0]
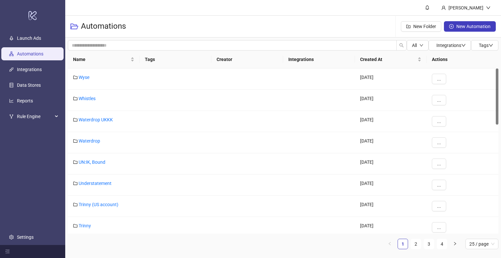
drag, startPoint x: 419, startPoint y: 246, endPoint x: 391, endPoint y: 235, distance: 30.4
click at [419, 246] on link "2" at bounding box center [416, 244] width 10 height 10
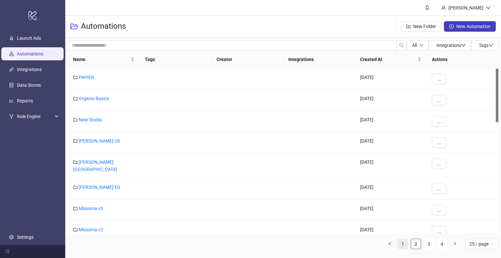
click at [407, 244] on link "1" at bounding box center [403, 244] width 10 height 10
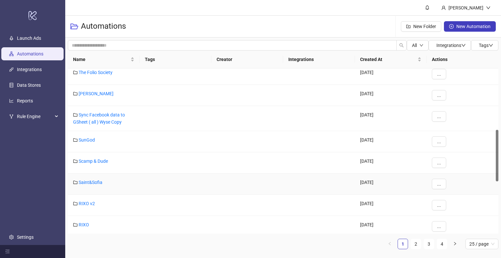
scroll to position [228, 0]
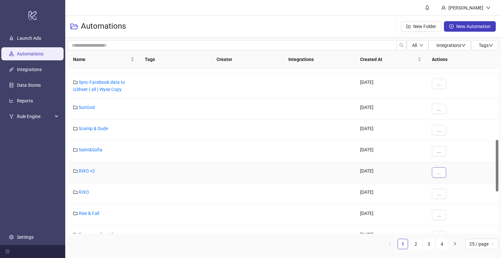
click at [441, 170] on button "..." at bounding box center [439, 172] width 14 height 10
click at [458, 215] on span "Delete" at bounding box center [453, 216] width 19 height 7
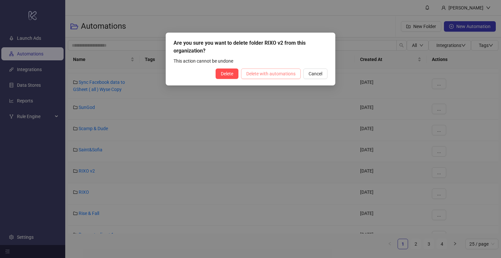
click at [264, 73] on span "Delete with automations" at bounding box center [270, 73] width 49 height 5
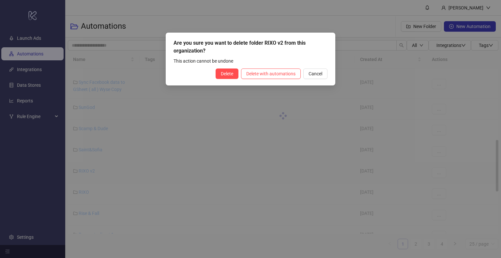
click at [238, 133] on div "Are you sure you want to delete folder RIXO v2 from this organization? This act…" at bounding box center [250, 129] width 501 height 258
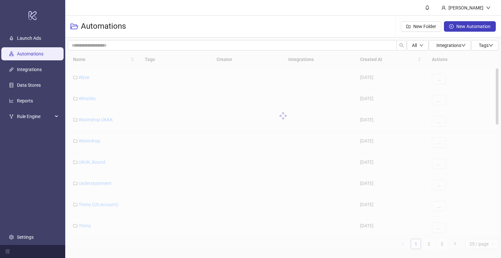
click at [426, 241] on div "Name Tags Creator Integrations Created At Actions Wyse 2023-11-15 ... Whistles …" at bounding box center [283, 150] width 431 height 199
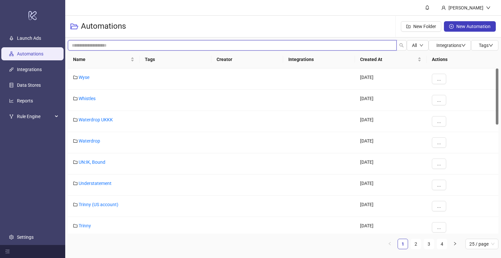
click at [113, 45] on input "search" at bounding box center [232, 45] width 329 height 10
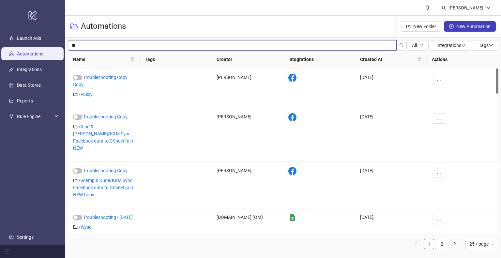
type input "*"
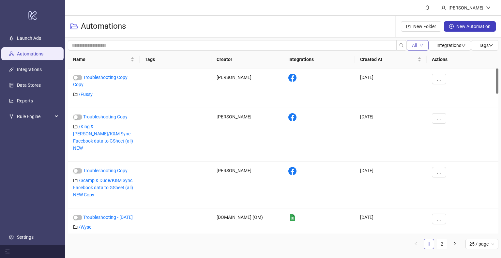
click at [420, 45] on icon "down" at bounding box center [422, 45] width 4 height 4
click at [418, 54] on li "All" at bounding box center [419, 58] width 25 height 10
drag, startPoint x: 34, startPoint y: 67, endPoint x: 35, endPoint y: 64, distance: 3.3
click at [34, 67] on link "Integrations" at bounding box center [29, 69] width 25 height 5
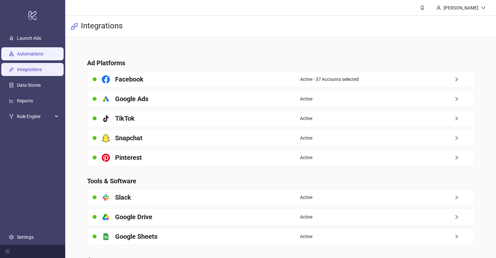
click at [36, 56] on link "Automations" at bounding box center [30, 53] width 26 height 5
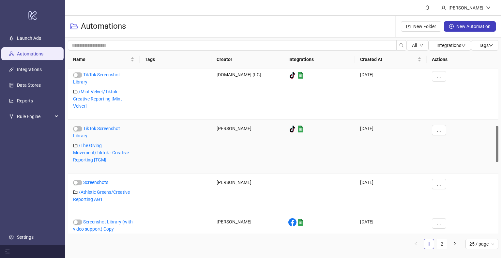
scroll to position [131, 0]
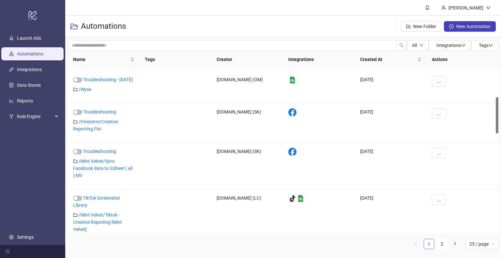
drag, startPoint x: 440, startPoint y: 242, endPoint x: 426, endPoint y: 242, distance: 14.4
click at [440, 242] on link "2" at bounding box center [442, 244] width 10 height 10
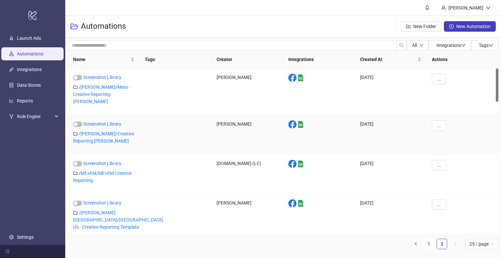
scroll to position [33, 0]
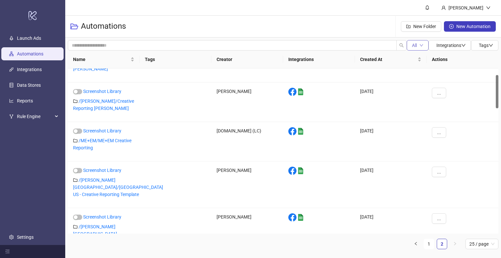
click at [420, 45] on icon "down" at bounding box center [422, 45] width 4 height 4
click at [420, 46] on icon "down" at bounding box center [422, 45] width 4 height 4
click at [484, 45] on span "Tags" at bounding box center [486, 45] width 14 height 5
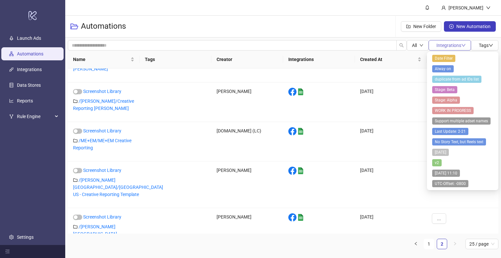
click at [446, 41] on button "Integrations" at bounding box center [450, 45] width 42 height 10
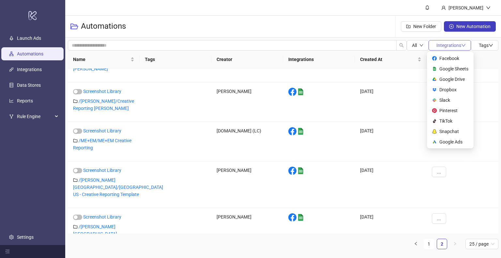
click at [446, 41] on button "Integrations" at bounding box center [450, 45] width 42 height 10
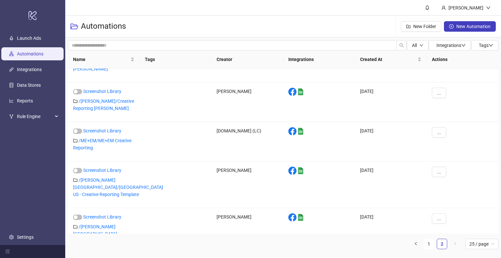
click at [92, 27] on h3 "Automations" at bounding box center [103, 26] width 45 height 10
click at [74, 24] on icon "folder-open" at bounding box center [74, 27] width 8 height 8
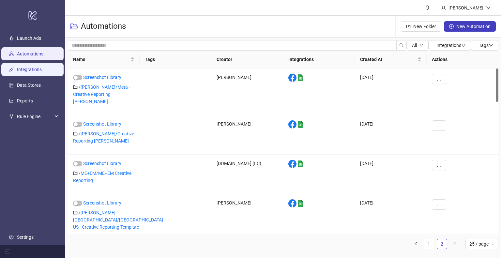
click at [29, 67] on link "Integrations" at bounding box center [29, 69] width 25 height 5
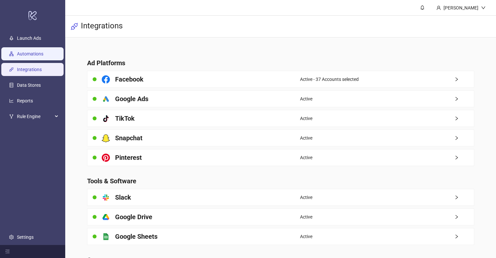
click at [33, 56] on link "Automations" at bounding box center [30, 53] width 26 height 5
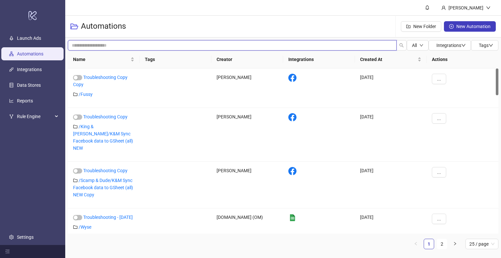
click at [110, 44] on input "search" at bounding box center [232, 45] width 329 height 10
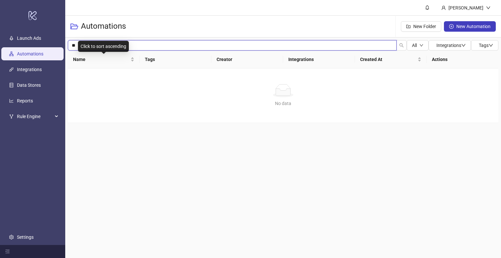
type input "*"
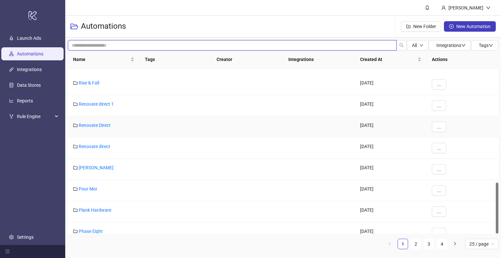
scroll to position [369, 0]
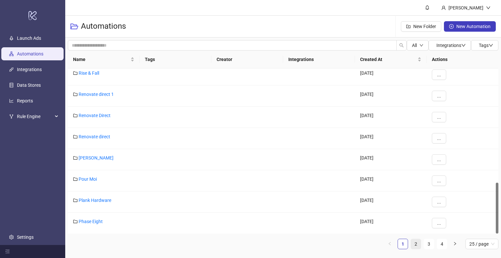
click at [416, 245] on link "2" at bounding box center [416, 244] width 10 height 10
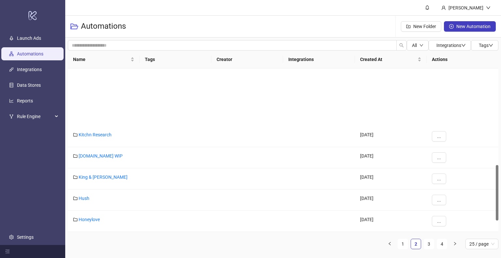
scroll to position [287, 0]
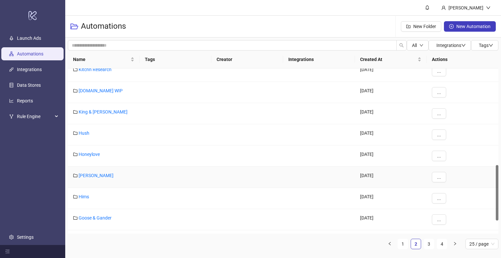
drag, startPoint x: 88, startPoint y: 173, endPoint x: 122, endPoint y: 177, distance: 33.8
click at [88, 173] on link "Hobbs" at bounding box center [96, 175] width 35 height 5
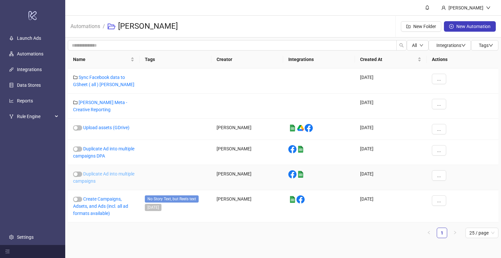
click at [104, 176] on link "Duplicate Ad into multiple campaigns" at bounding box center [103, 177] width 61 height 12
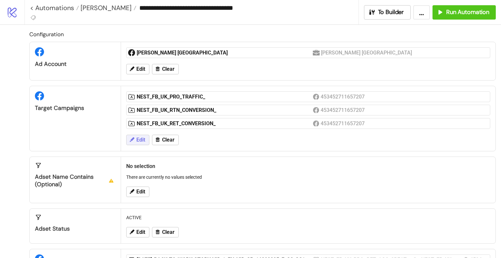
click at [128, 138] on button "Edit" at bounding box center [137, 140] width 23 height 10
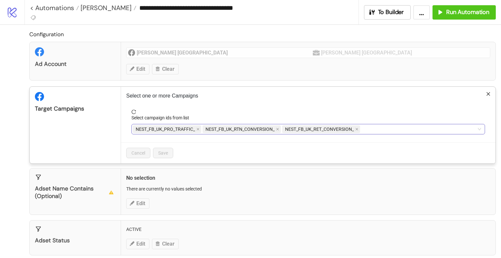
click at [359, 129] on span "NEST_FB_UK_RET_CONVERSION_" at bounding box center [321, 129] width 78 height 8
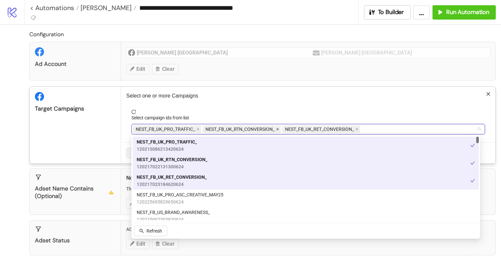
click at [278, 130] on icon "close" at bounding box center [277, 129] width 3 height 3
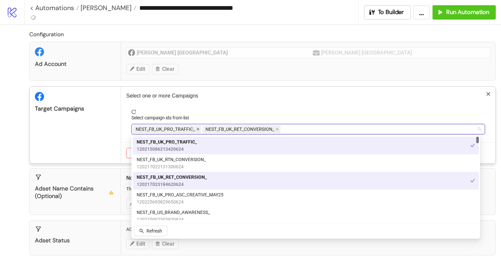
click at [197, 128] on icon "close" at bounding box center [197, 129] width 3 height 3
click at [209, 129] on icon "close" at bounding box center [207, 129] width 3 height 3
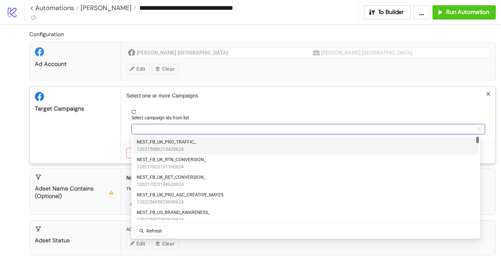
click at [222, 131] on div at bounding box center [305, 129] width 344 height 9
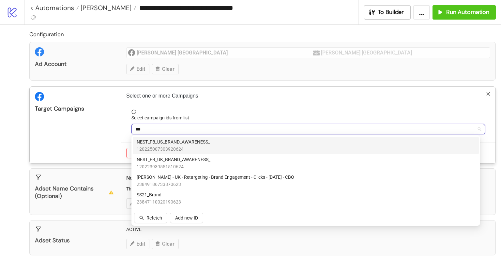
type input "****"
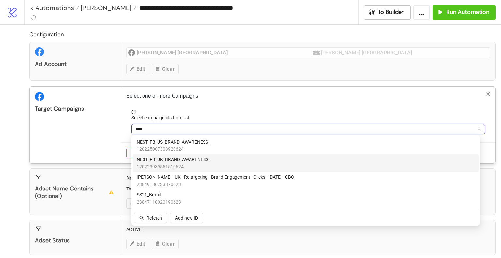
click at [231, 165] on div "NEST_FB_UK_BRAND_AWARENESS_ 120223939551510624" at bounding box center [306, 163] width 338 height 14
click at [84, 145] on div "Target Campaigns" at bounding box center [75, 125] width 91 height 77
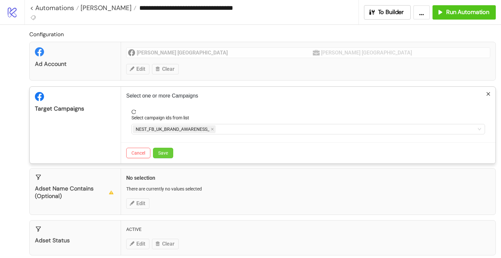
click at [166, 154] on span "Save" at bounding box center [163, 152] width 10 height 5
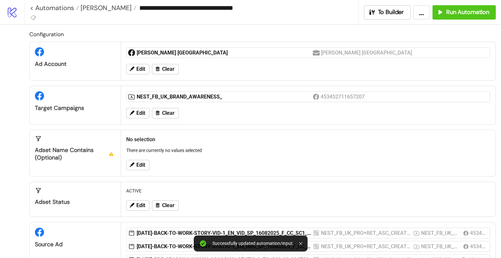
scroll to position [98, 0]
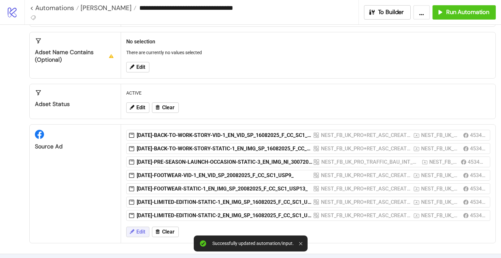
drag, startPoint x: 135, startPoint y: 234, endPoint x: 140, endPoint y: 233, distance: 4.9
click at [135, 234] on button "Edit" at bounding box center [137, 232] width 23 height 10
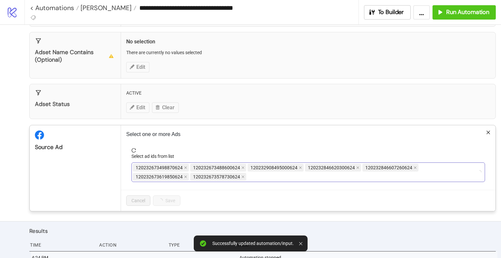
click at [282, 178] on div "120232673498870624 120232673488600624 120232908495000624 120232846620300624 120…" at bounding box center [305, 172] width 344 height 18
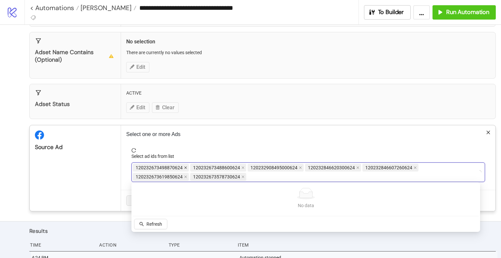
click at [184, 167] on icon "close" at bounding box center [185, 167] width 3 height 3
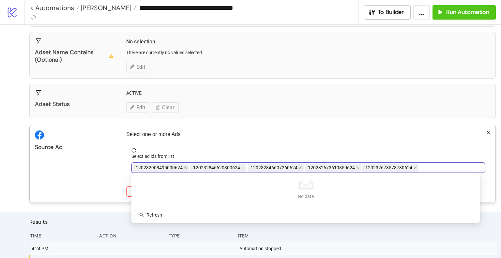
click at [184, 167] on icon "close" at bounding box center [185, 167] width 3 height 3
click at [242, 167] on icon "close" at bounding box center [243, 167] width 3 height 3
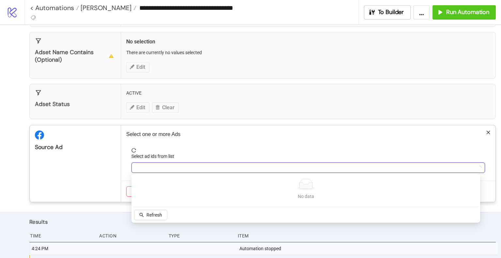
click at [184, 167] on div at bounding box center [305, 167] width 344 height 9
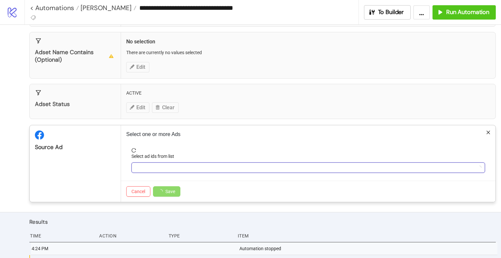
click at [185, 166] on div at bounding box center [305, 167] width 344 height 9
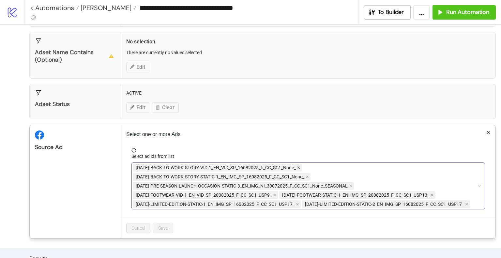
click at [299, 167] on icon "close" at bounding box center [299, 167] width 3 height 3
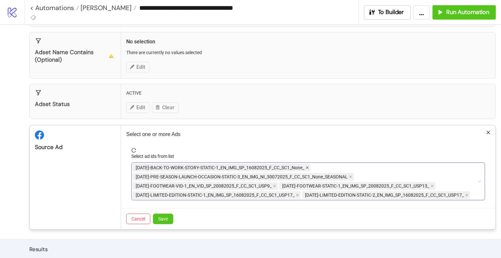
click at [308, 168] on icon "close" at bounding box center [307, 167] width 3 height 3
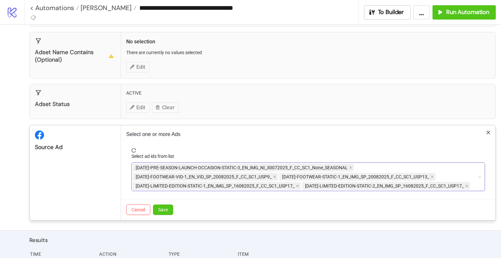
click at [352, 165] on span at bounding box center [350, 167] width 3 height 7
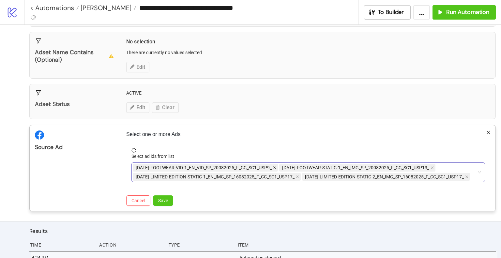
click at [275, 167] on icon "close" at bounding box center [274, 167] width 3 height 3
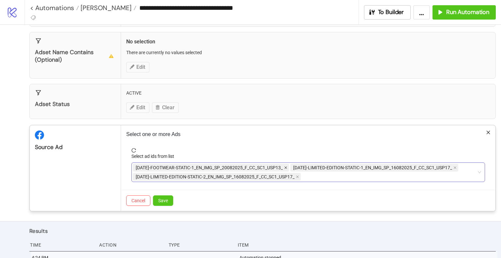
click at [286, 166] on icon "close" at bounding box center [285, 167] width 3 height 3
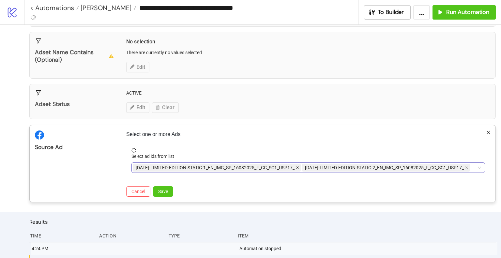
click at [299, 166] on icon "close" at bounding box center [297, 167] width 3 height 3
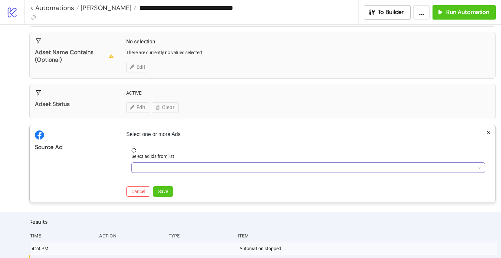
click at [299, 166] on div at bounding box center [305, 167] width 344 height 9
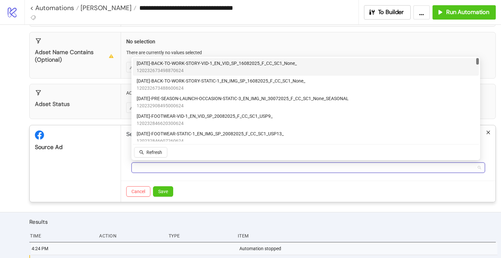
paste input "**********"
type input "**********"
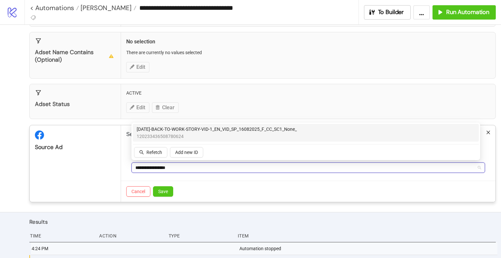
click at [223, 126] on span "AD221-BACK-TO-WORK-STORY-VID-1_EN_VID_SP_16082025_F_CC_SC1_None_" at bounding box center [217, 129] width 160 height 7
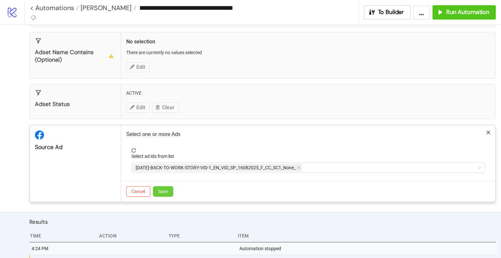
click at [164, 191] on span "Save" at bounding box center [163, 191] width 10 height 5
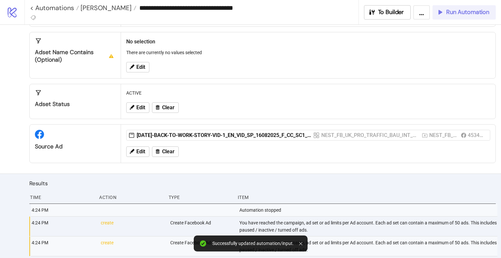
click at [466, 12] on span "Run Automation" at bounding box center [467, 12] width 43 height 8
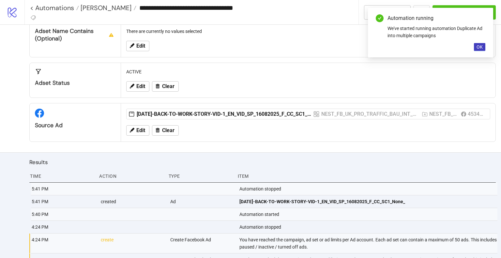
scroll to position [131, 0]
